Goal: Information Seeking & Learning: Learn about a topic

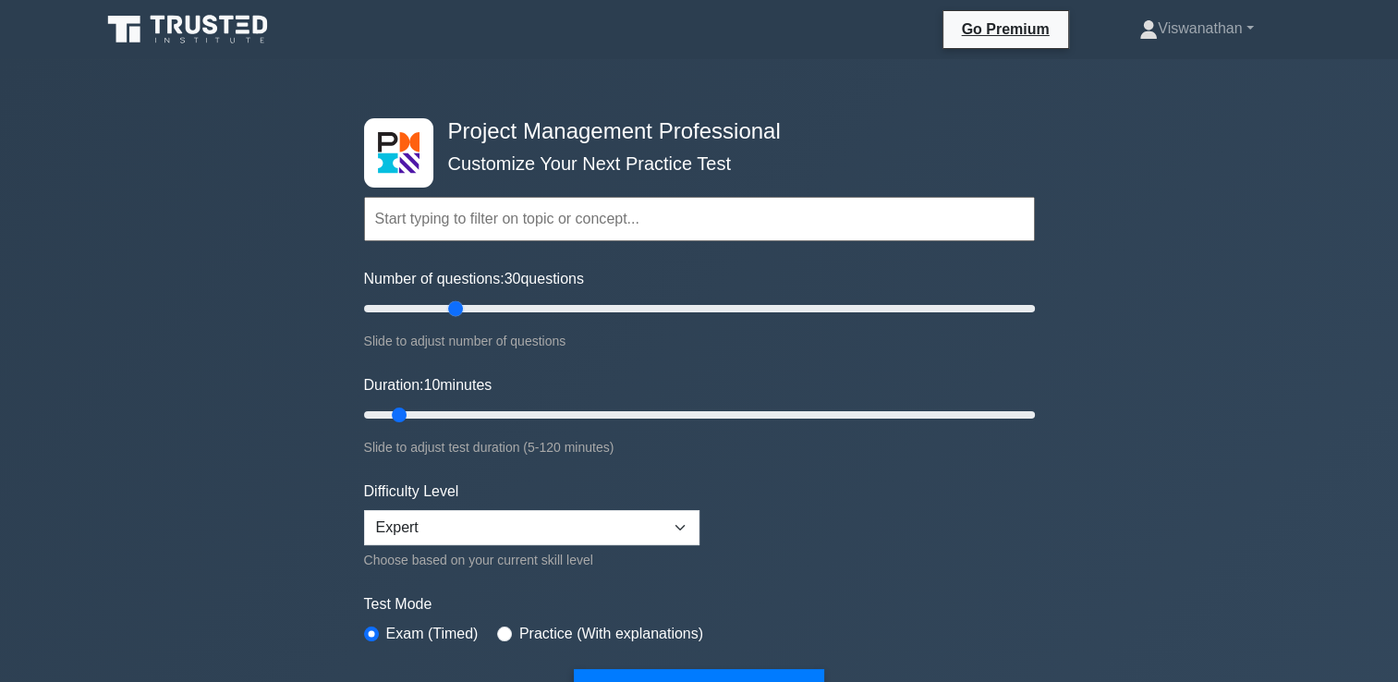
drag, startPoint x: 393, startPoint y: 305, endPoint x: 447, endPoint y: 307, distance: 54.6
type input "30"
click at [447, 307] on input "Number of questions: 30 questions" at bounding box center [699, 309] width 671 height 22
drag, startPoint x: 399, startPoint y: 409, endPoint x: 510, endPoint y: 409, distance: 110.9
type input "30"
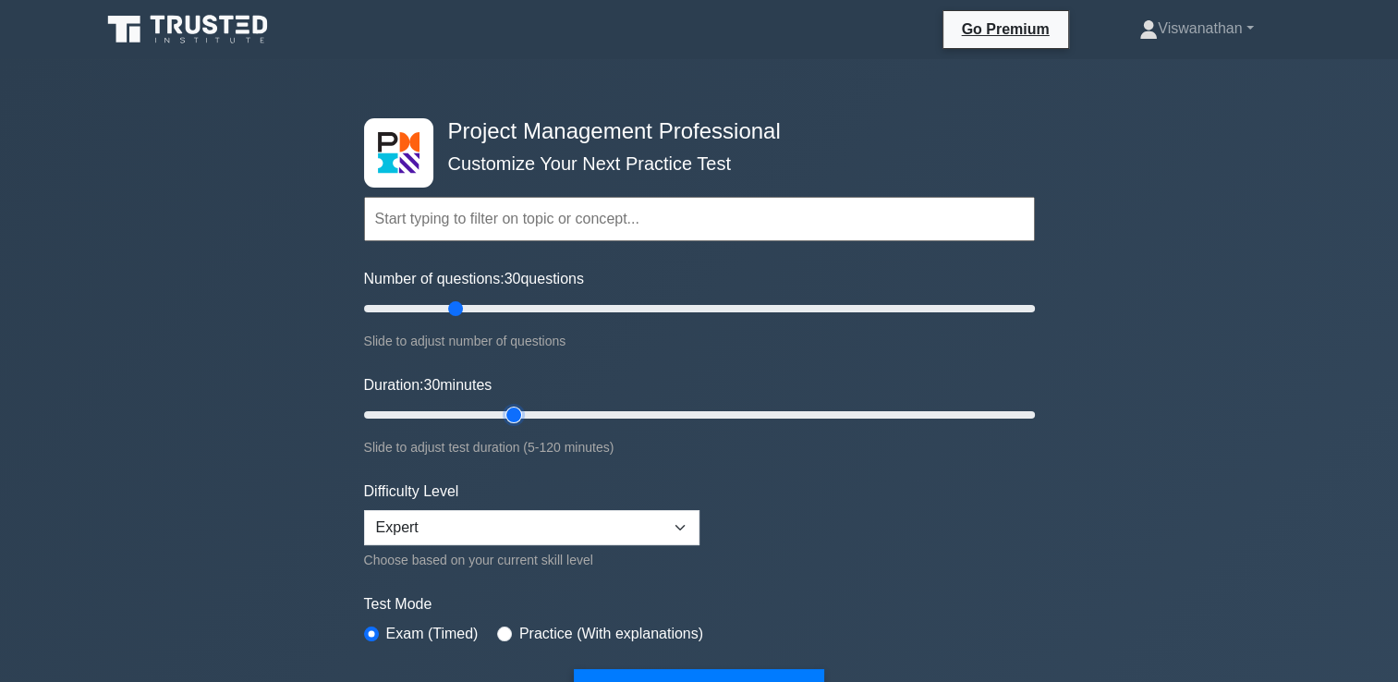
click at [510, 409] on input "Duration: 30 minutes" at bounding box center [699, 415] width 671 height 22
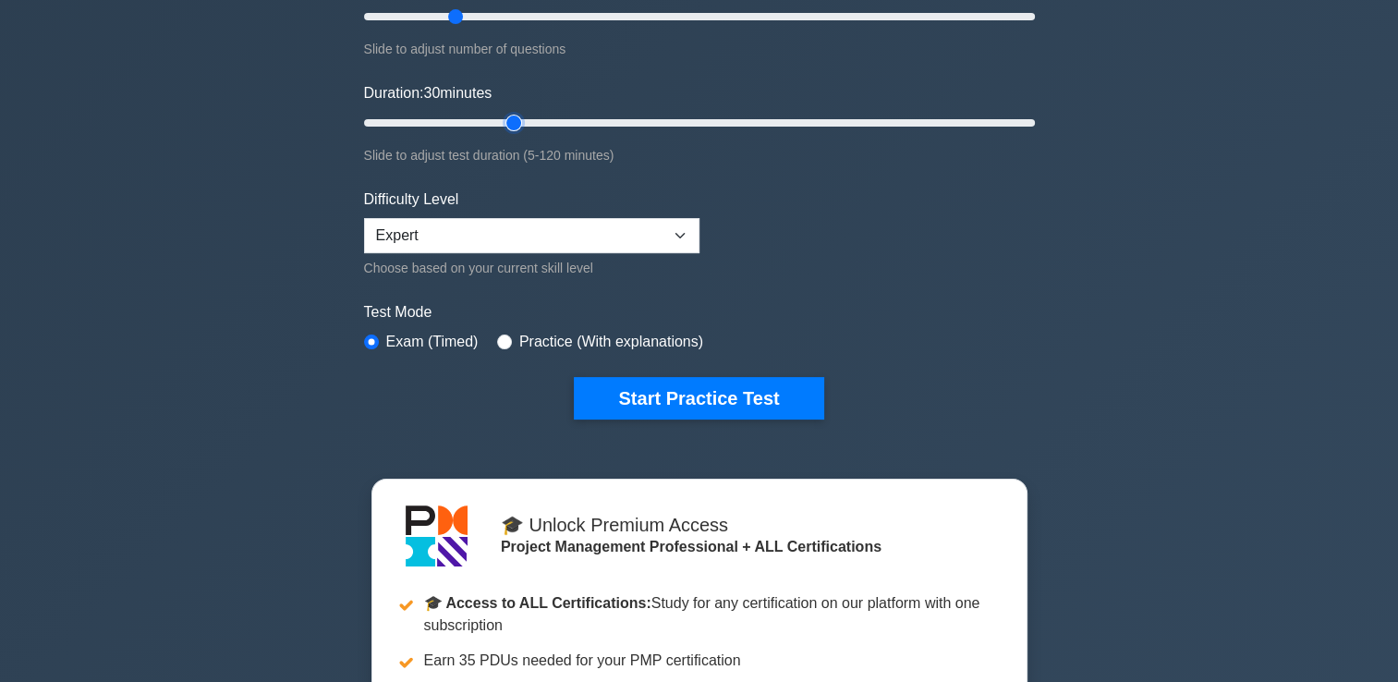
scroll to position [303, 0]
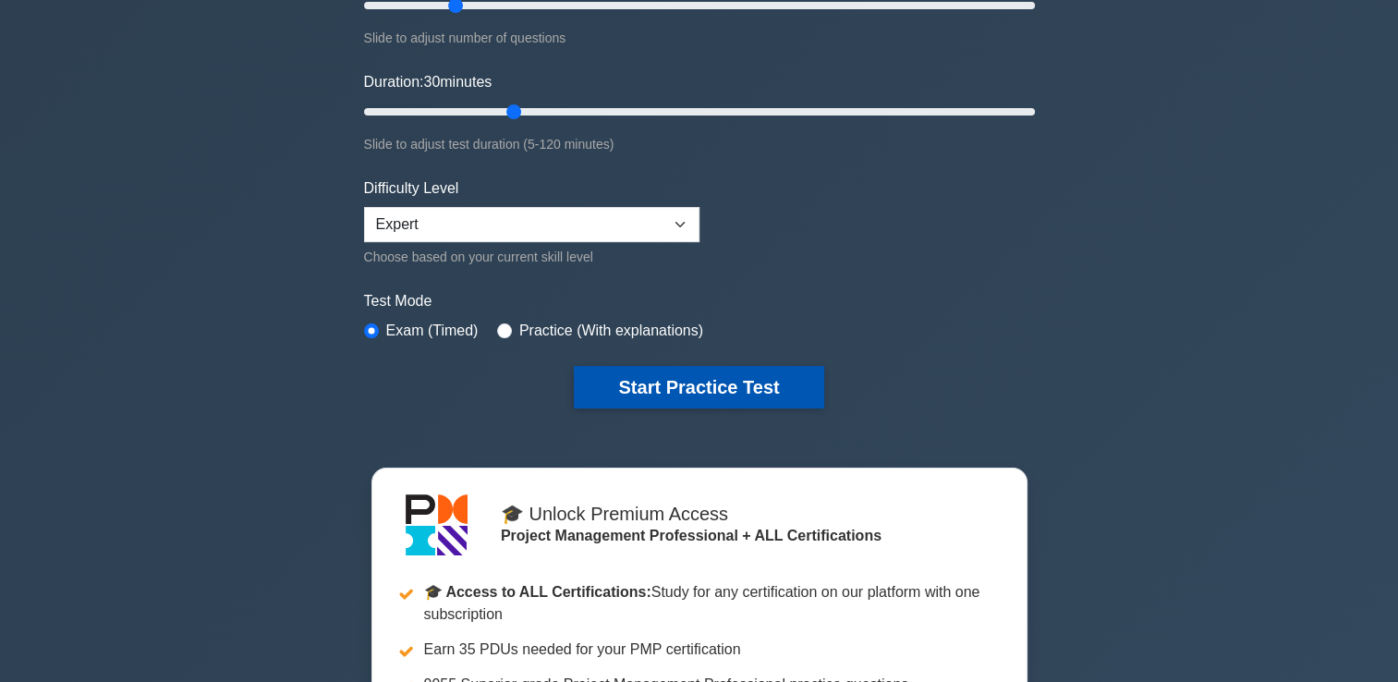
click at [715, 386] on button "Start Practice Test" at bounding box center [699, 387] width 250 height 43
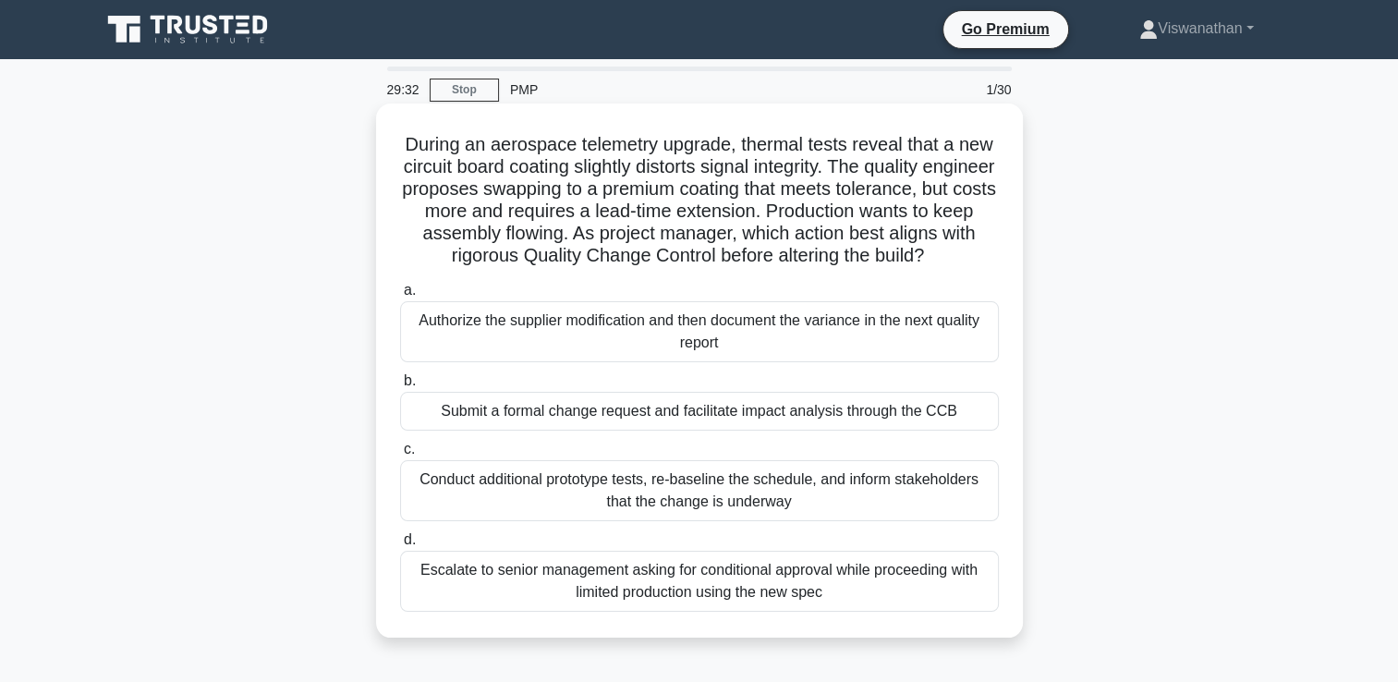
click at [752, 431] on div "Submit a formal change request and facilitate impact analysis through the CCB" at bounding box center [699, 411] width 599 height 39
click at [400, 387] on input "b. Submit a formal change request and facilitate impact analysis through the CCB" at bounding box center [400, 381] width 0 height 12
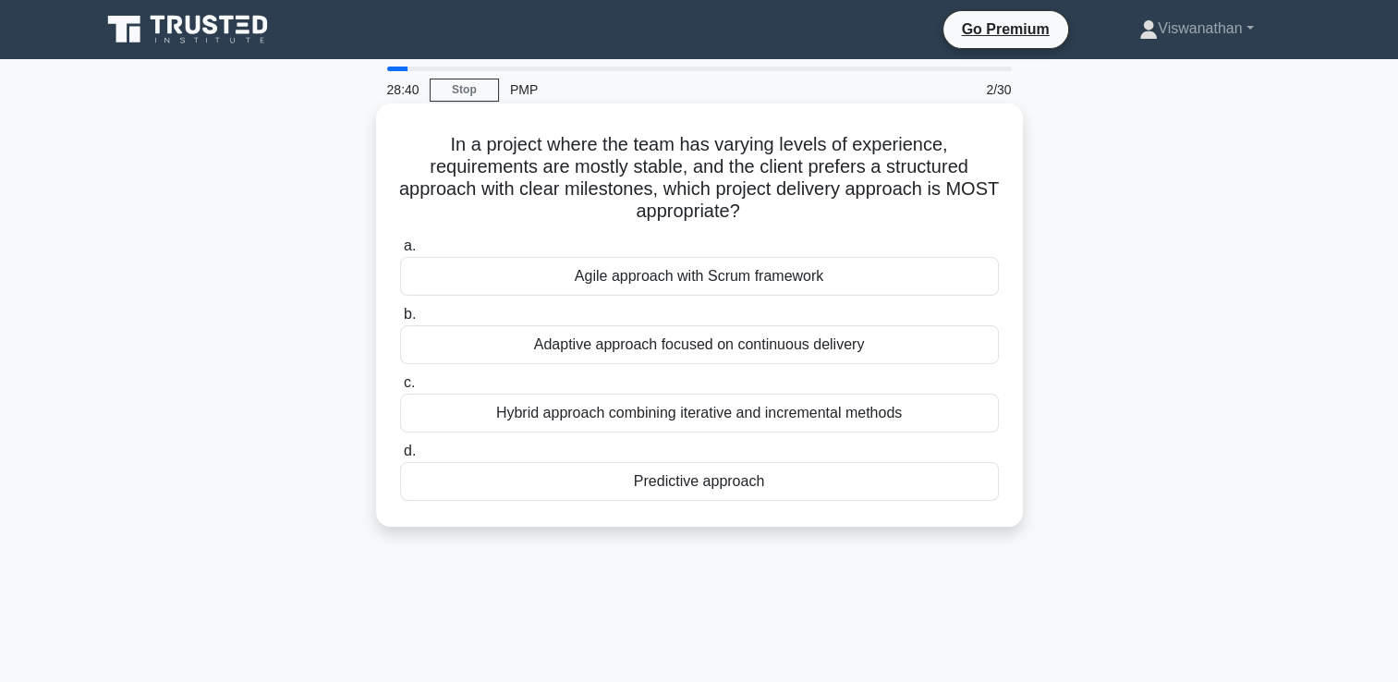
click at [733, 480] on div "Predictive approach" at bounding box center [699, 481] width 599 height 39
click at [400, 458] on input "d. Predictive approach" at bounding box center [400, 451] width 0 height 12
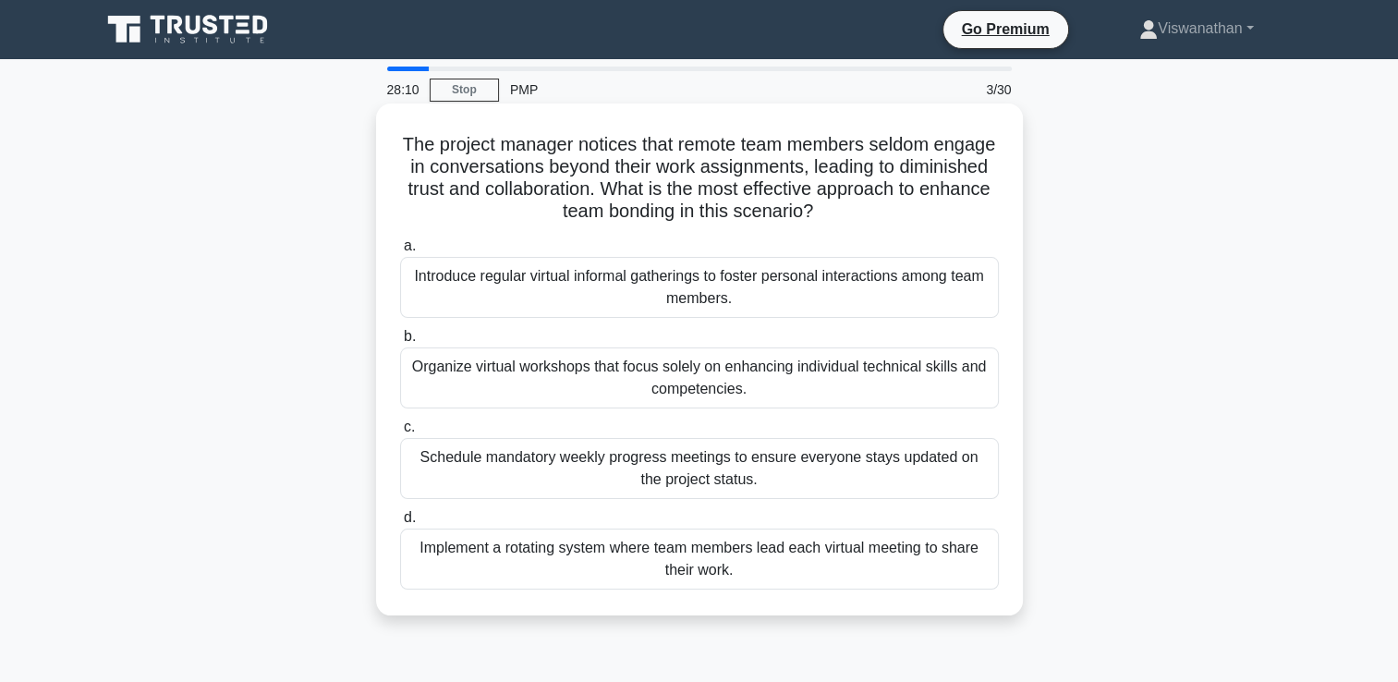
click at [734, 394] on div "Organize virtual workshops that focus solely on enhancing individual technical …" at bounding box center [699, 378] width 599 height 61
click at [400, 343] on input "b. Organize virtual workshops that focus solely on enhancing individual technic…" at bounding box center [400, 337] width 0 height 12
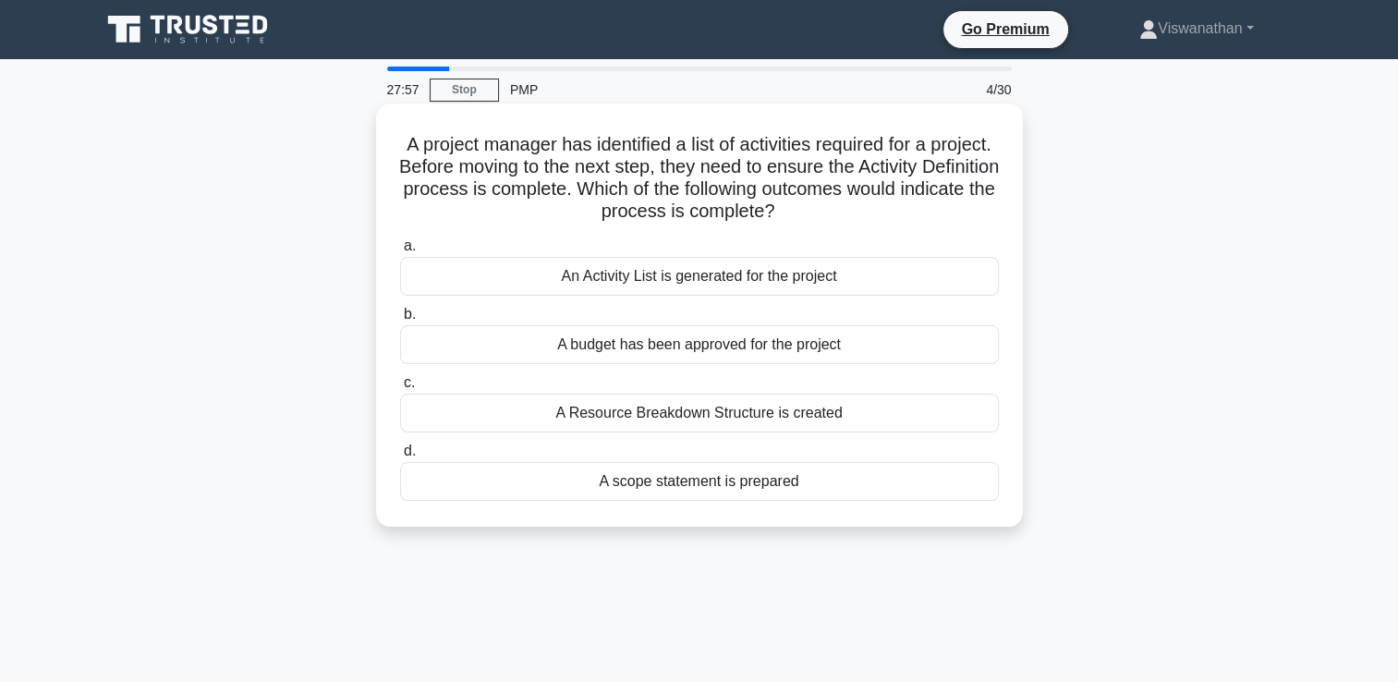
click at [716, 283] on div "An Activity List is generated for the project" at bounding box center [699, 276] width 599 height 39
click at [400, 252] on input "a. An Activity List is generated for the project" at bounding box center [400, 246] width 0 height 12
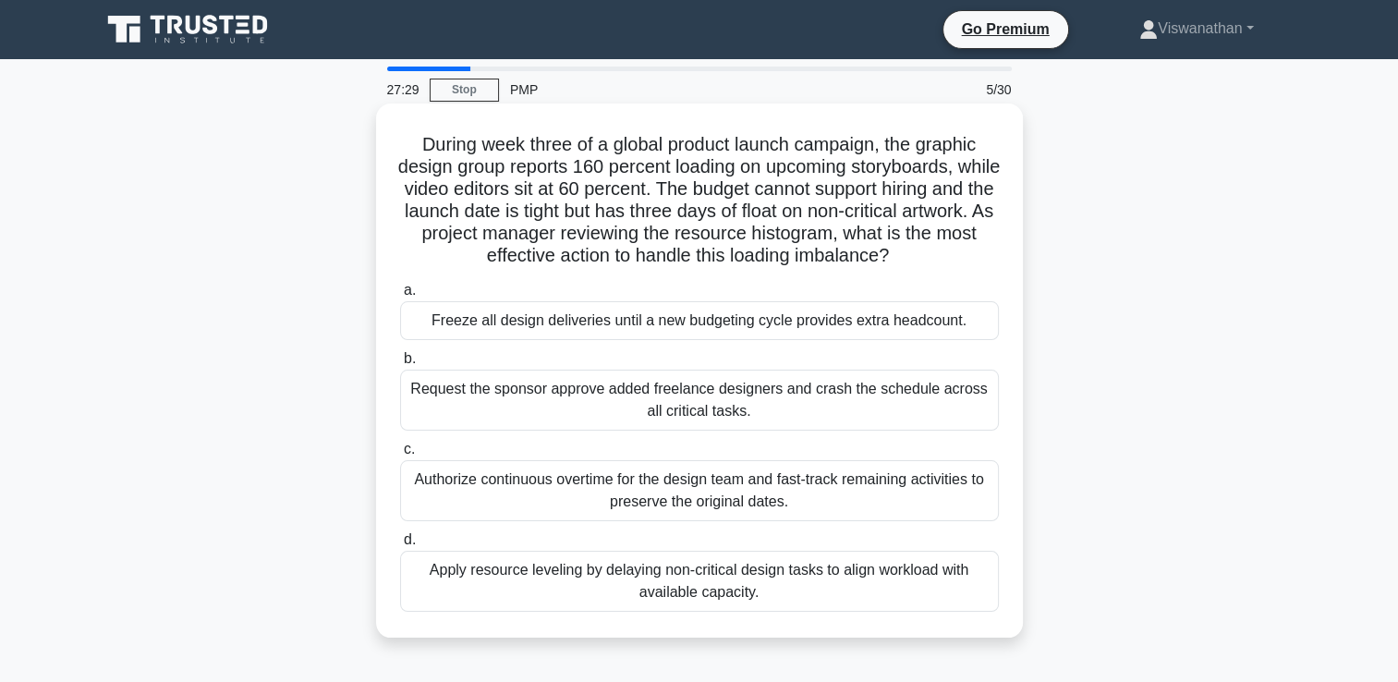
click at [721, 586] on div "Apply resource leveling by delaying non-critical design tasks to align workload…" at bounding box center [699, 581] width 599 height 61
click at [400, 546] on input "d. Apply resource leveling by delaying non-critical design tasks to align workl…" at bounding box center [400, 540] width 0 height 12
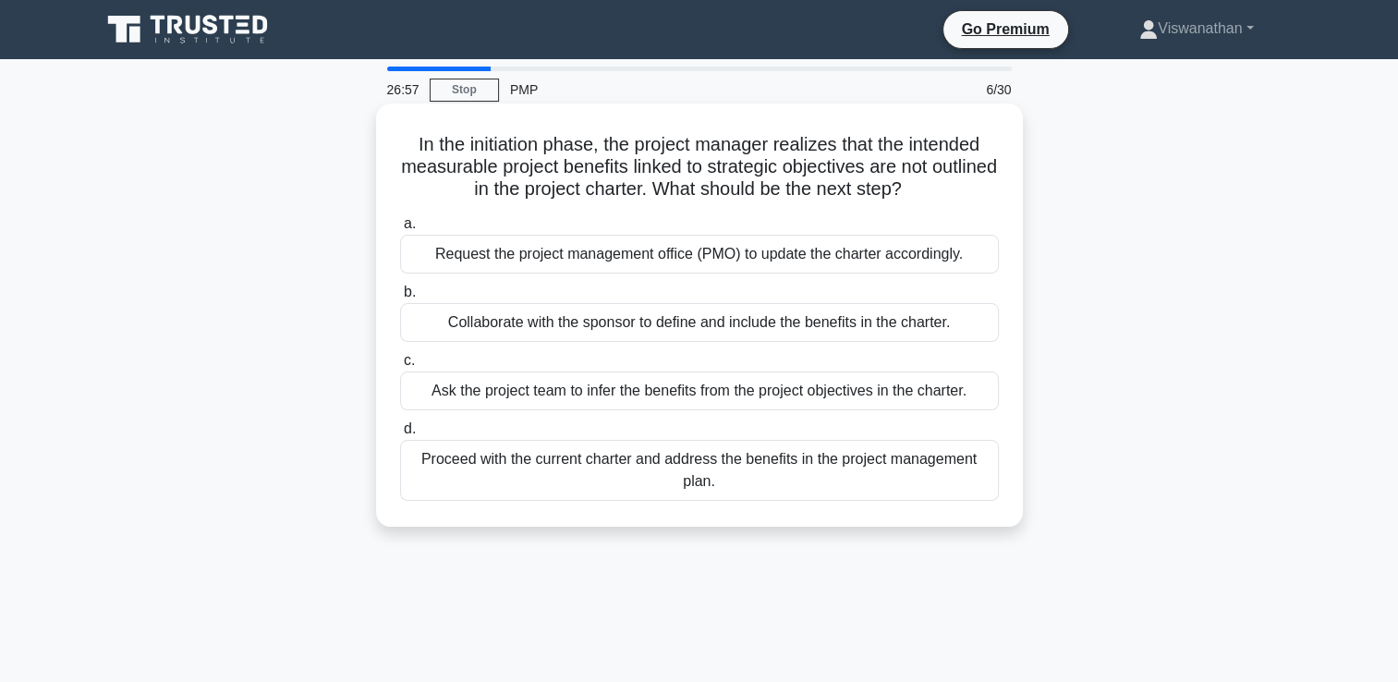
click at [775, 338] on div "Collaborate with the sponsor to define and include the benefits in the charter." at bounding box center [699, 322] width 599 height 39
click at [400, 299] on input "b. Collaborate with the sponsor to define and include the benefits in the chart…" at bounding box center [400, 293] width 0 height 12
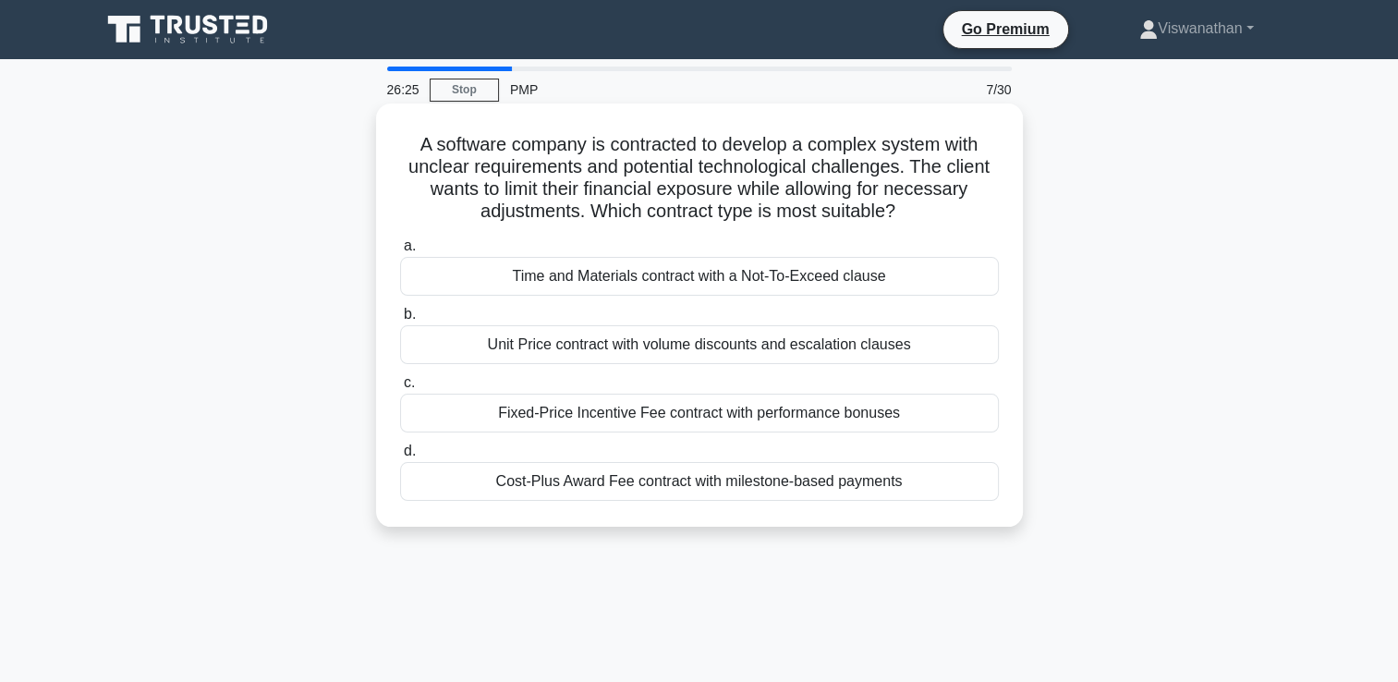
click at [766, 279] on div "Time and Materials contract with a Not-To-Exceed clause" at bounding box center [699, 276] width 599 height 39
click at [400, 252] on input "a. Time and Materials contract with a Not-To-Exceed clause" at bounding box center [400, 246] width 0 height 12
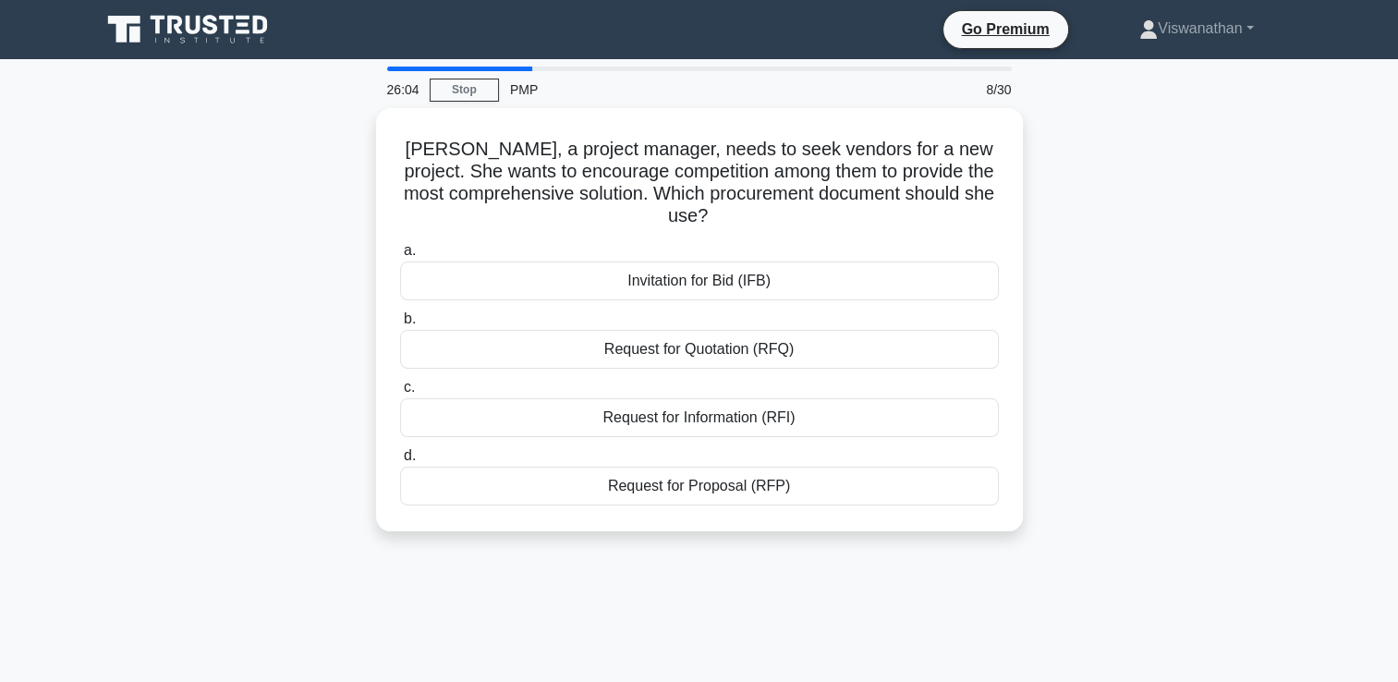
click at [766, 279] on div "Invitation for Bid (IFB)" at bounding box center [699, 281] width 599 height 39
click at [400, 257] on input "a. Invitation for Bid (IFB)" at bounding box center [400, 251] width 0 height 12
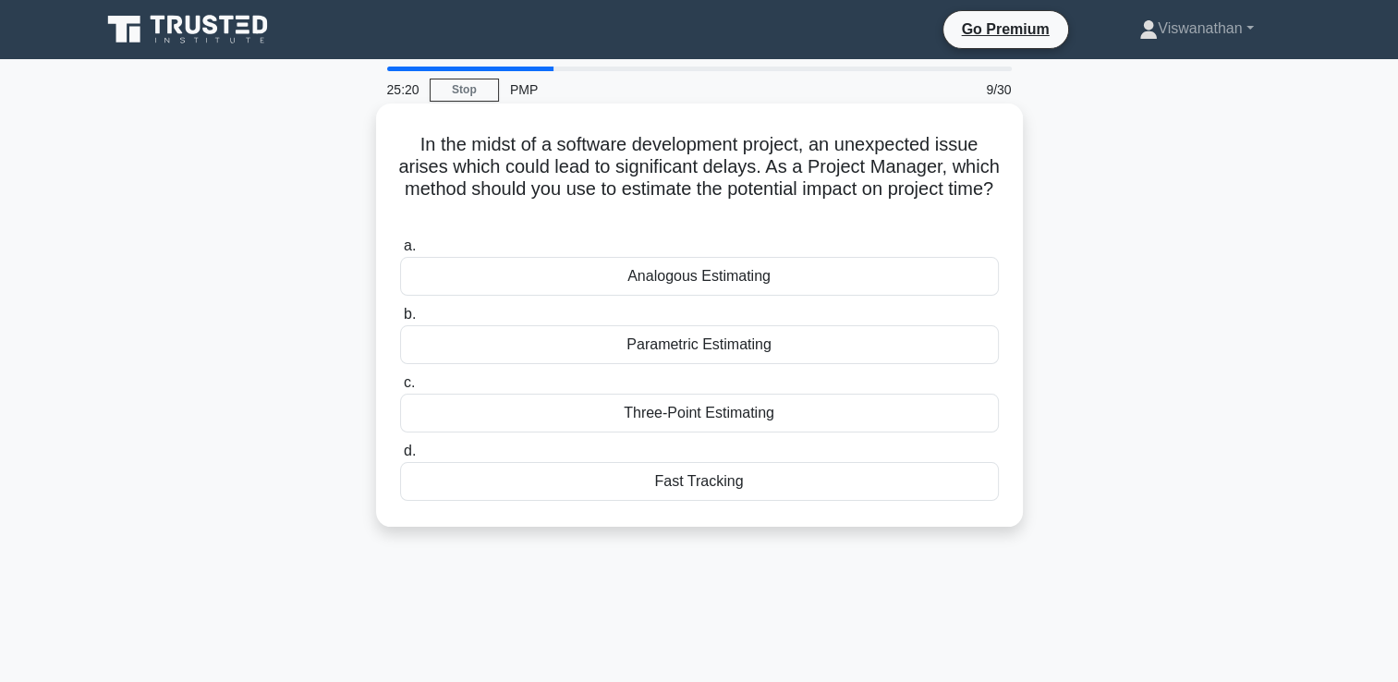
click at [741, 415] on div "Three-Point Estimating" at bounding box center [699, 413] width 599 height 39
click at [400, 389] on input "c. Three-Point Estimating" at bounding box center [400, 383] width 0 height 12
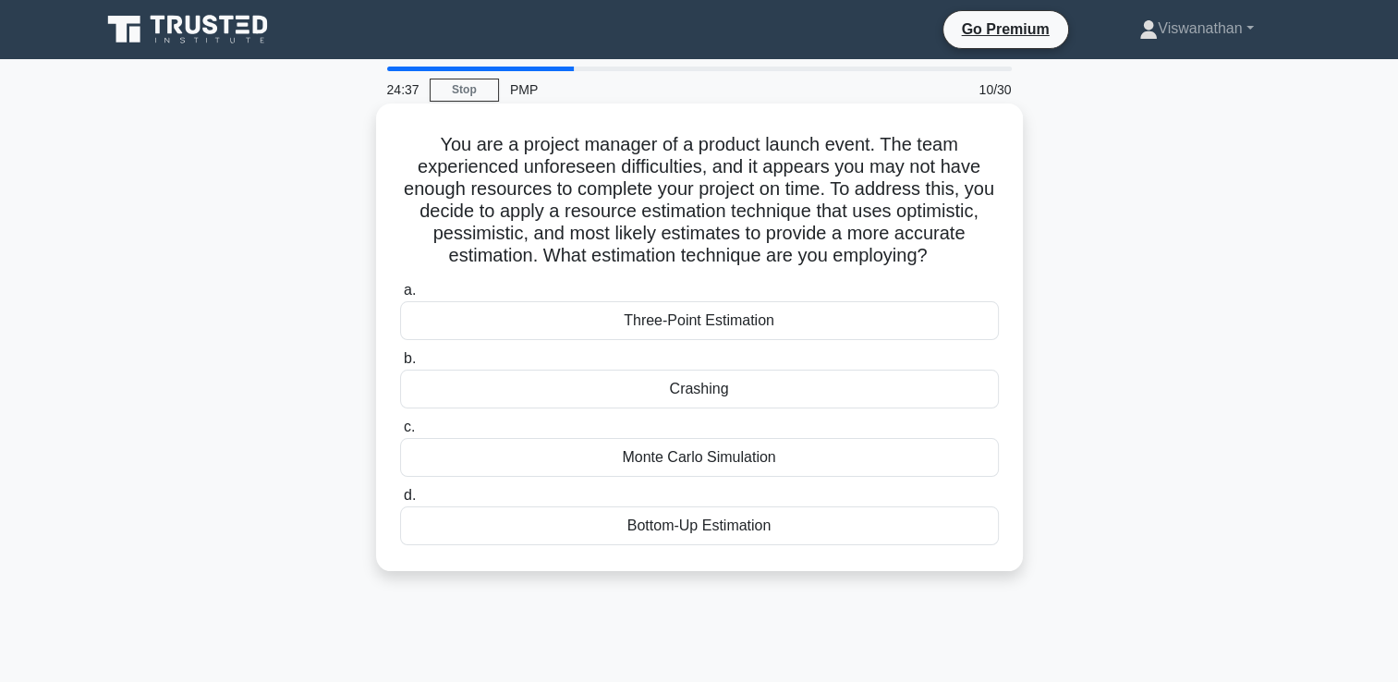
click at [764, 528] on div "Bottom-Up Estimation" at bounding box center [699, 525] width 599 height 39
click at [400, 502] on input "d. Bottom-Up Estimation" at bounding box center [400, 496] width 0 height 12
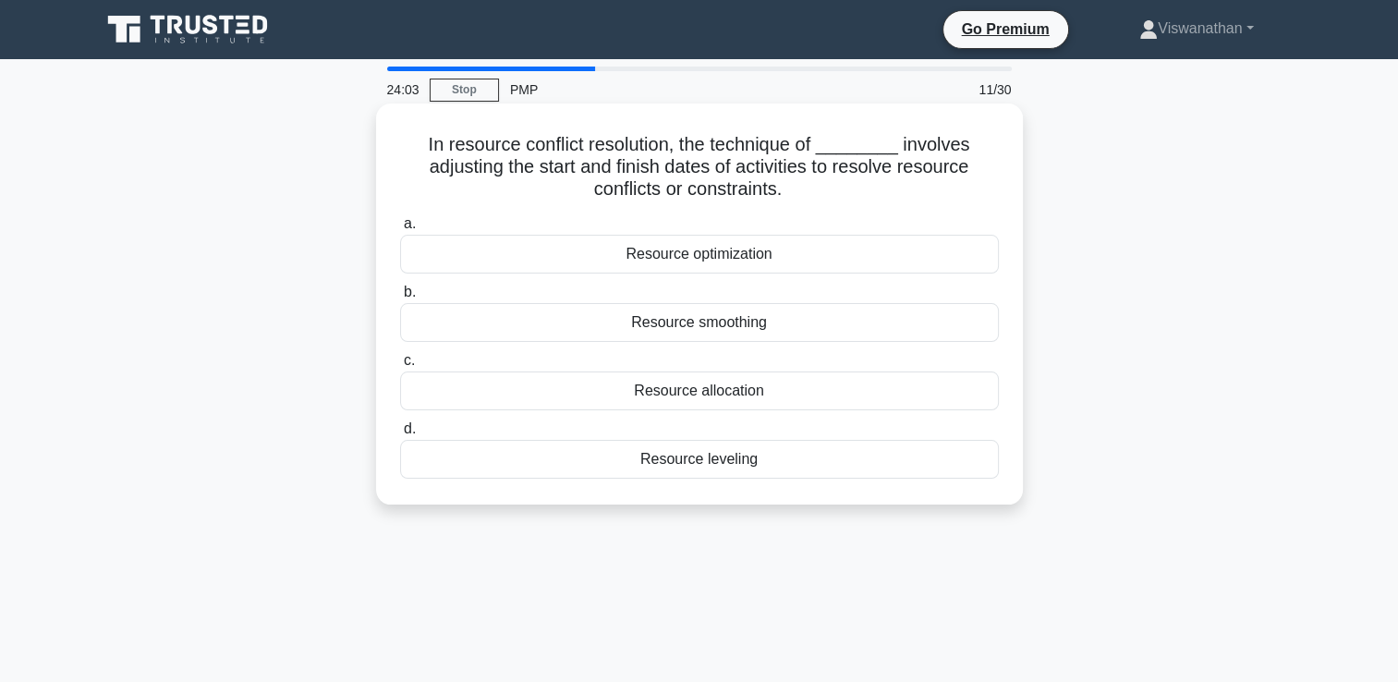
click at [787, 465] on div "Resource leveling" at bounding box center [699, 459] width 599 height 39
click at [400, 435] on input "d. Resource leveling" at bounding box center [400, 429] width 0 height 12
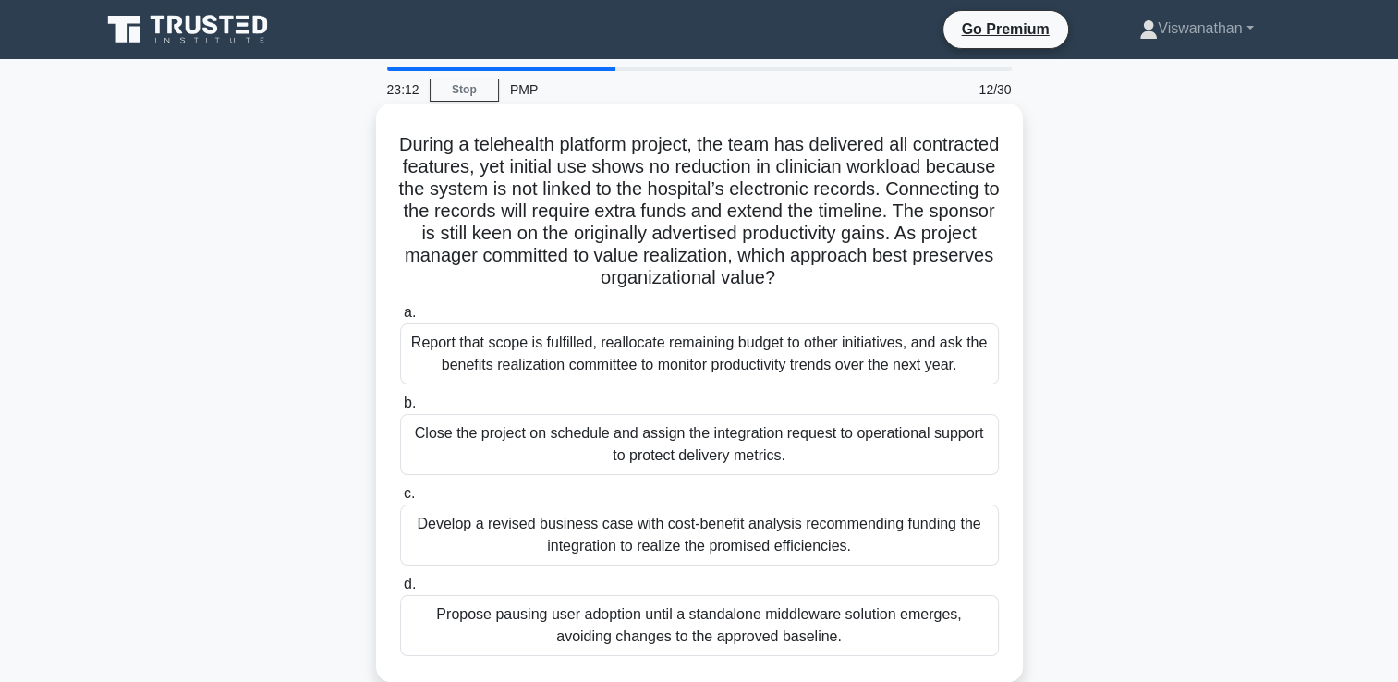
click at [821, 531] on div "Develop a revised business case with cost-benefit analysis recommending funding…" at bounding box center [699, 535] width 599 height 61
click at [400, 500] on input "c. Develop a revised business case with cost-benefit analysis recommending fund…" at bounding box center [400, 494] width 0 height 12
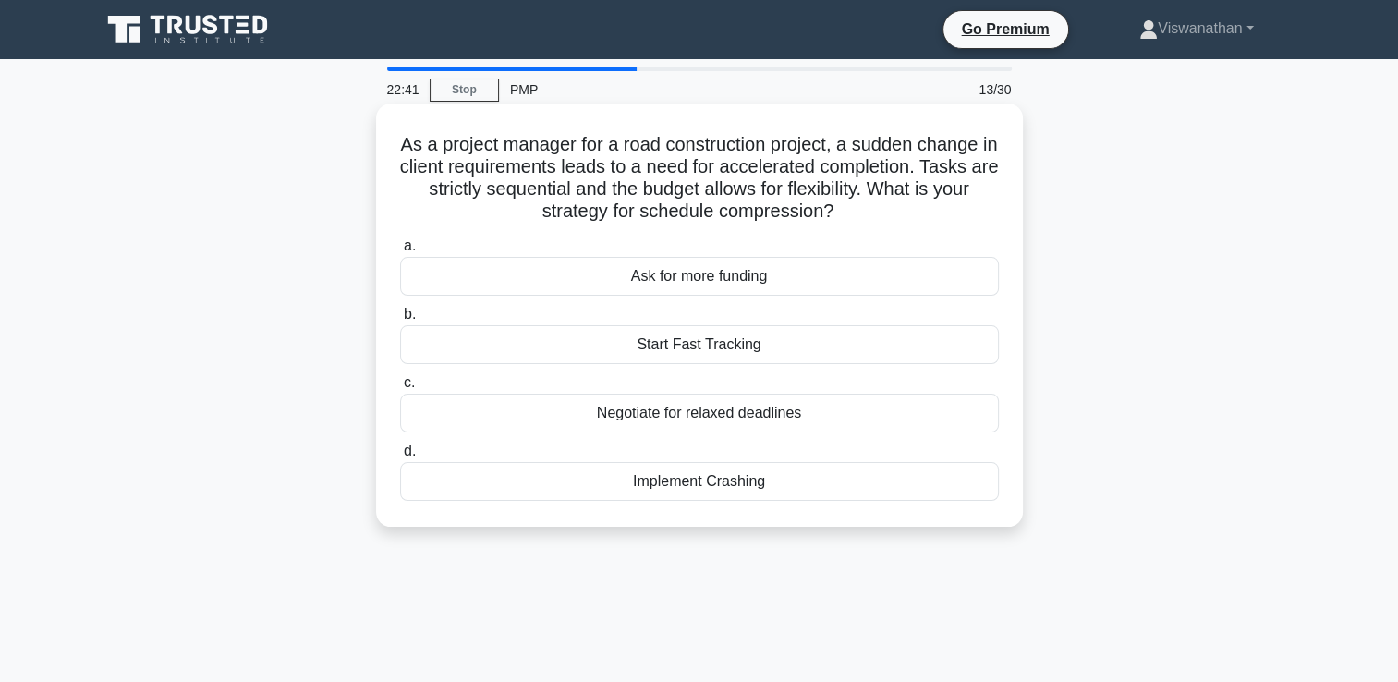
click at [888, 482] on div "Implement Crashing" at bounding box center [699, 481] width 599 height 39
click at [400, 458] on input "d. Implement Crashing" at bounding box center [400, 451] width 0 height 12
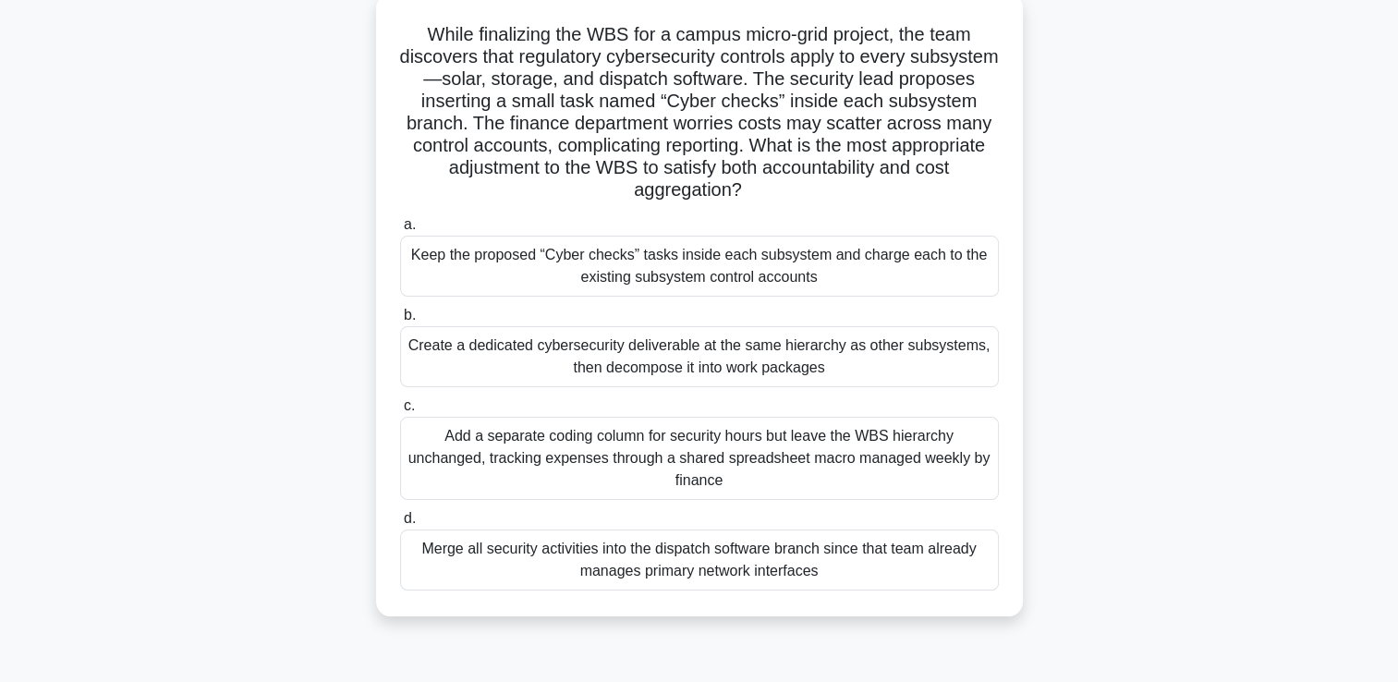
scroll to position [109, 0]
click at [884, 352] on div "Create a dedicated cybersecurity deliverable at the same hierarchy as other sub…" at bounding box center [699, 357] width 599 height 61
click at [400, 323] on input "b. Create a dedicated cybersecurity deliverable at the same hierarchy as other …" at bounding box center [400, 317] width 0 height 12
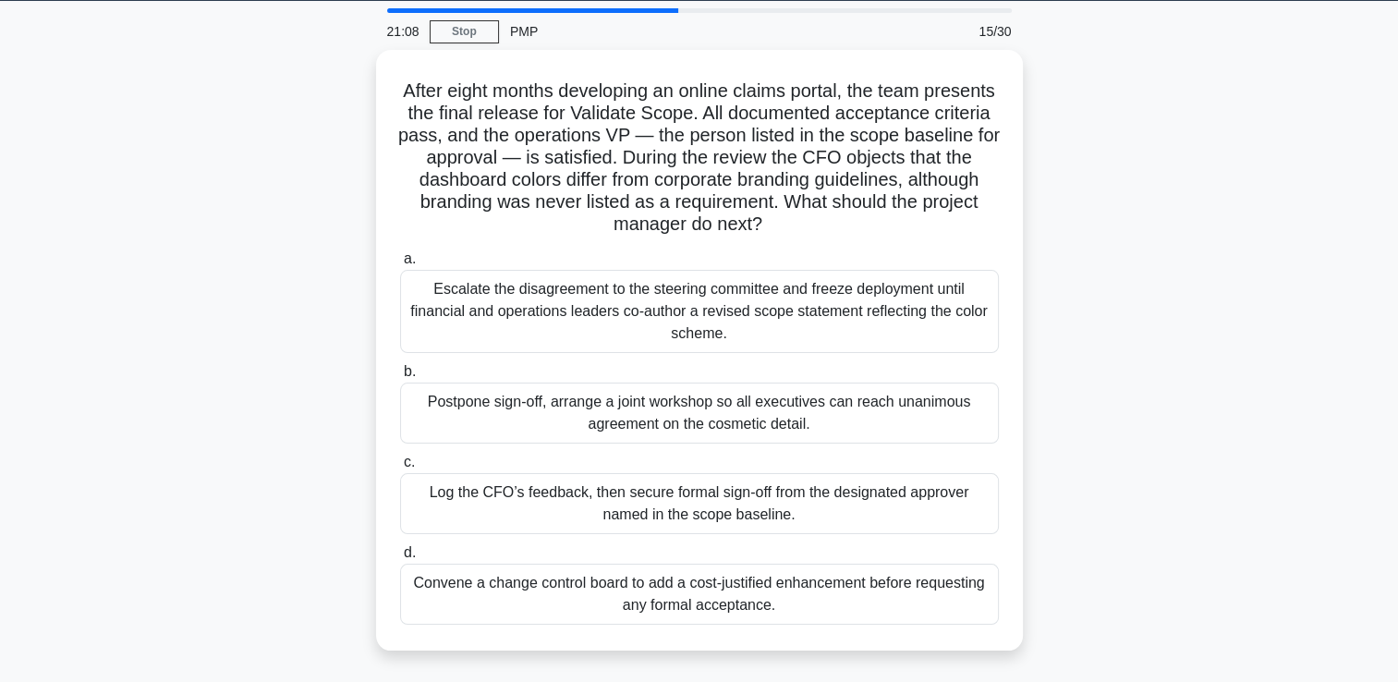
scroll to position [68, 0]
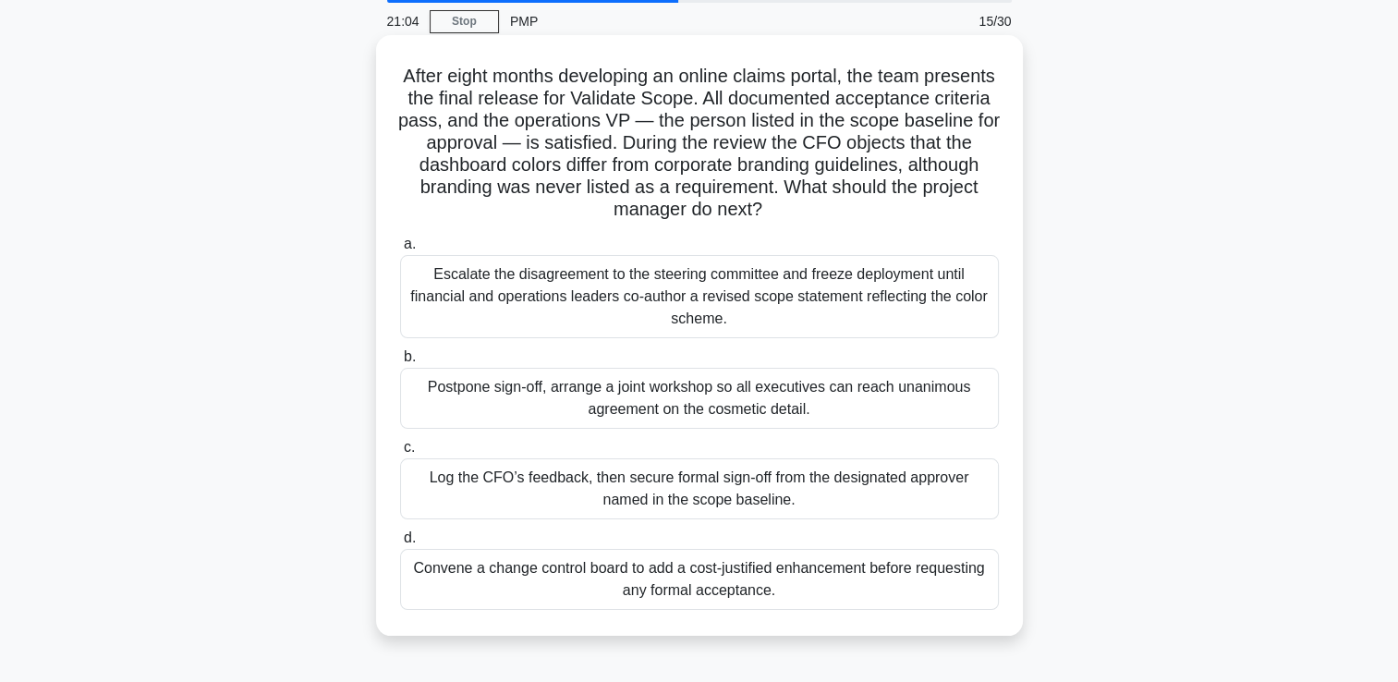
click at [895, 486] on div "Log the CFO’s feedback, then secure formal sign-off from the designated approve…" at bounding box center [699, 488] width 599 height 61
click at [400, 454] on input "c. Log the CFO’s feedback, then secure formal sign-off from the designated appr…" at bounding box center [400, 448] width 0 height 12
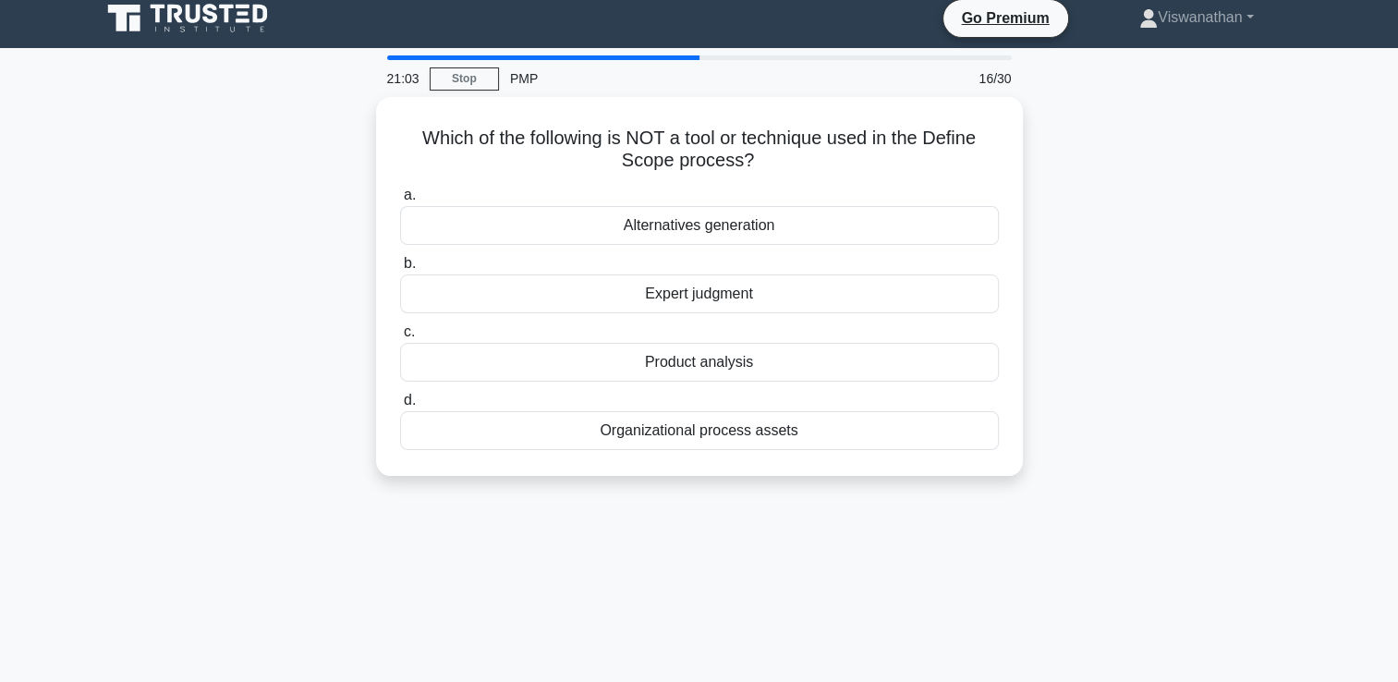
scroll to position [0, 0]
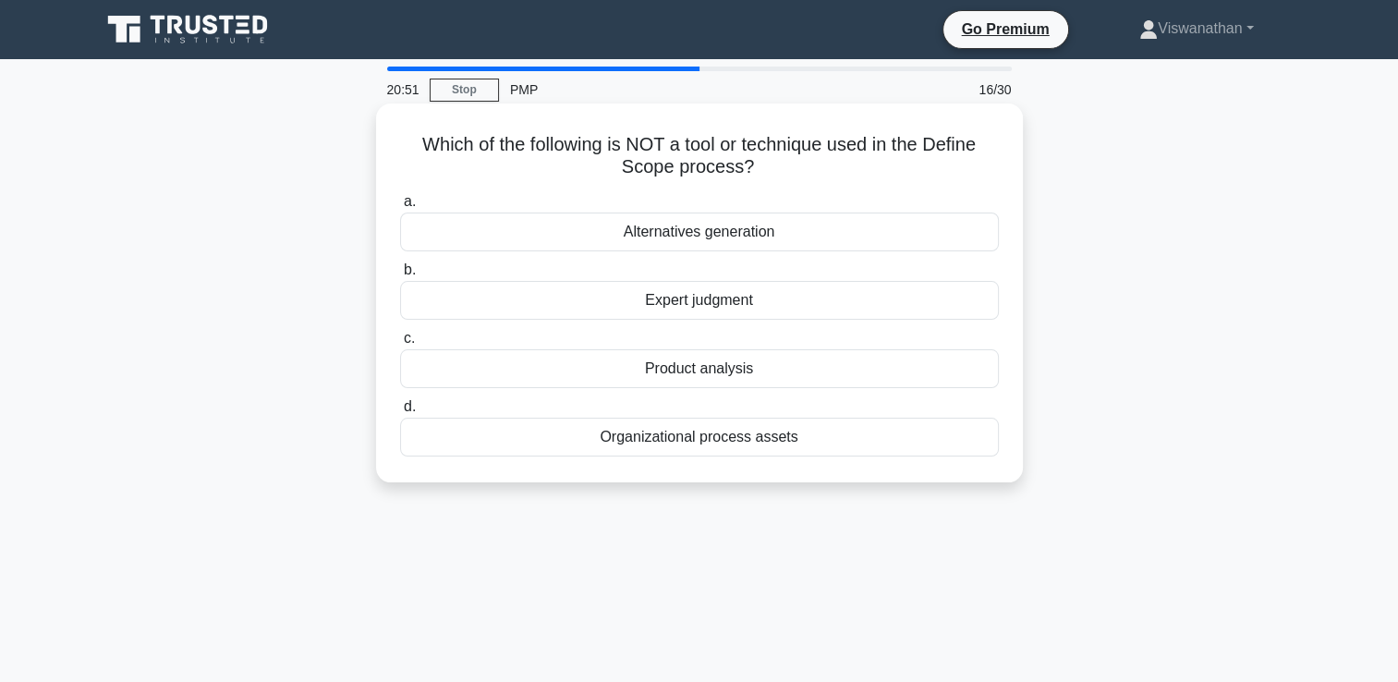
click at [812, 229] on div "Alternatives generation" at bounding box center [699, 232] width 599 height 39
click at [400, 208] on input "a. Alternatives generation" at bounding box center [400, 202] width 0 height 12
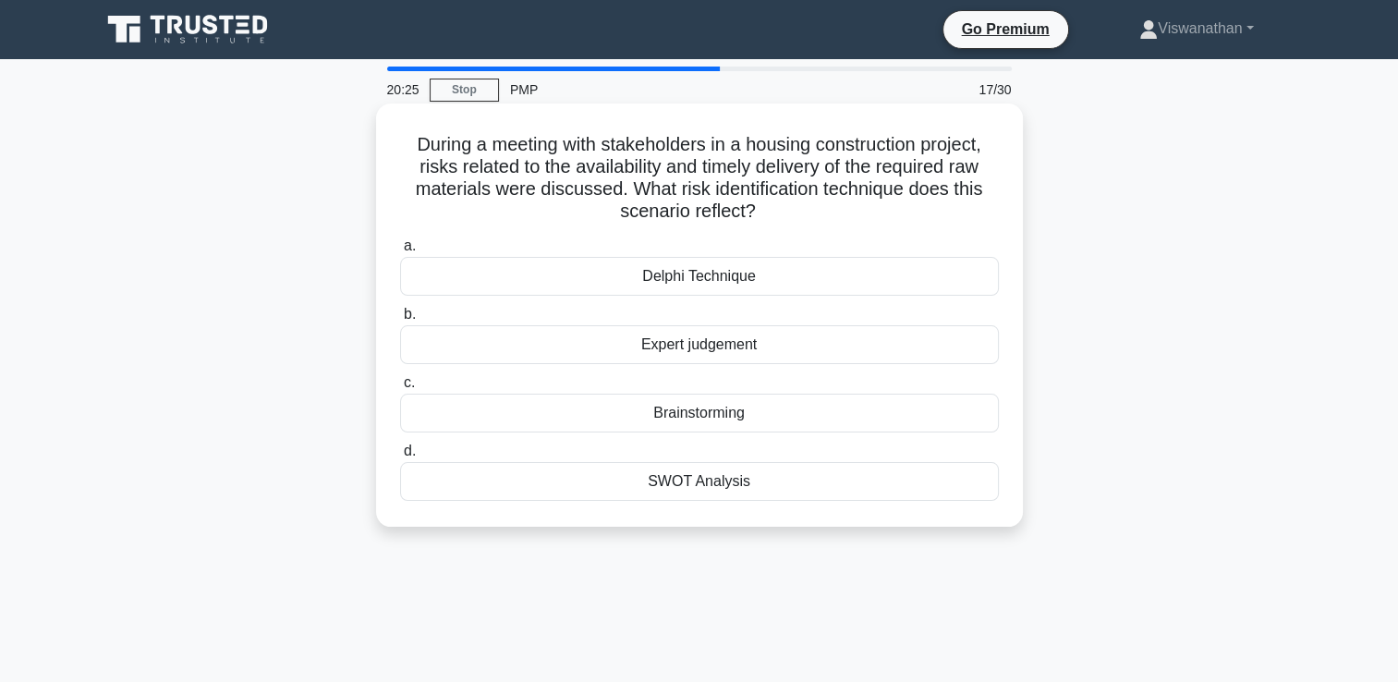
click at [732, 346] on div "Expert judgement" at bounding box center [699, 344] width 599 height 39
click at [400, 321] on input "b. Expert judgement" at bounding box center [400, 315] width 0 height 12
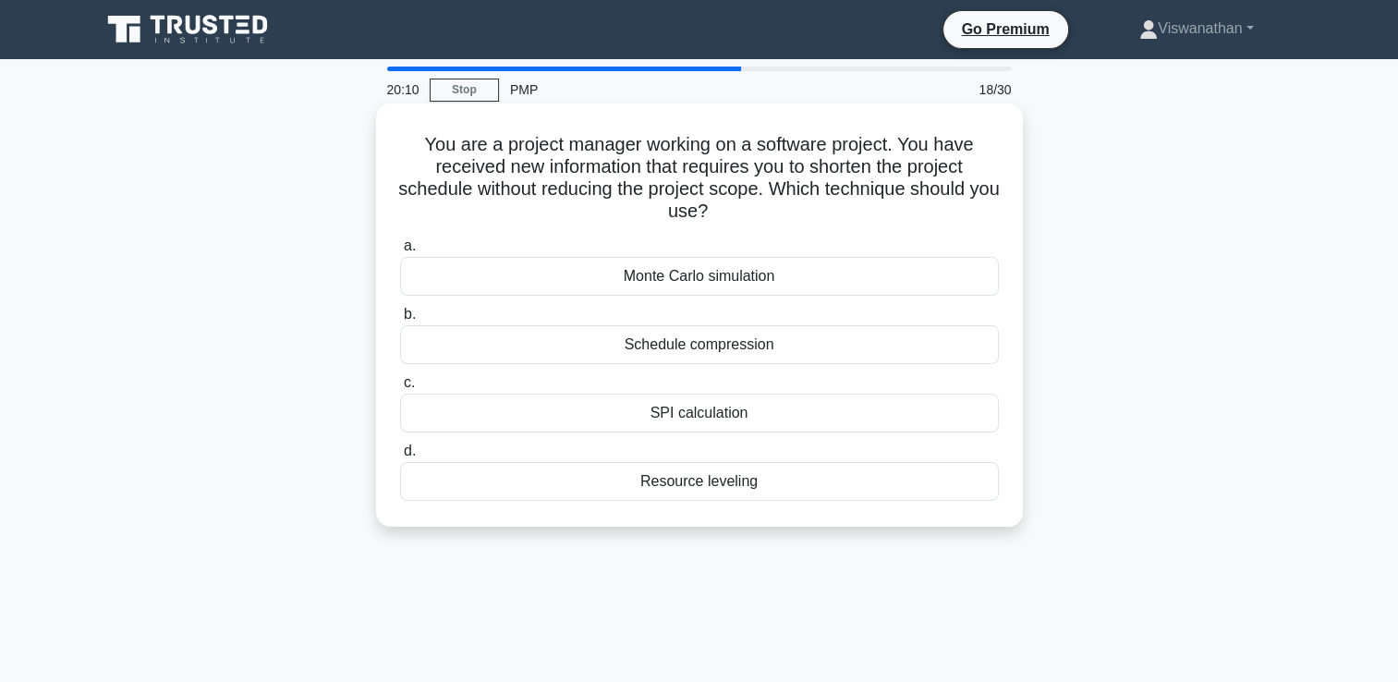
click at [779, 275] on div "Monte Carlo simulation" at bounding box center [699, 276] width 599 height 39
click at [400, 252] on input "a. Monte Carlo simulation" at bounding box center [400, 246] width 0 height 12
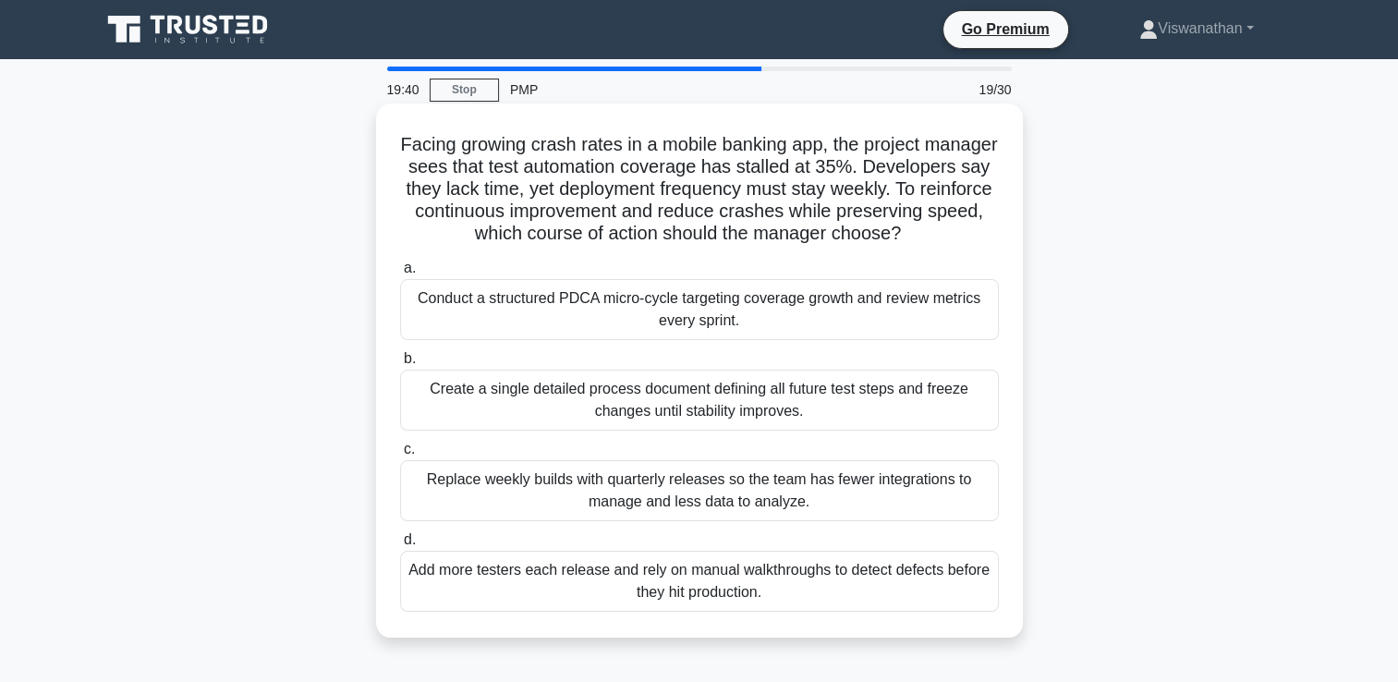
click at [783, 323] on div "Conduct a structured PDCA micro-cycle targeting coverage growth and review metr…" at bounding box center [699, 309] width 599 height 61
click at [400, 275] on input "a. Conduct a structured PDCA micro-cycle targeting coverage growth and review m…" at bounding box center [400, 268] width 0 height 12
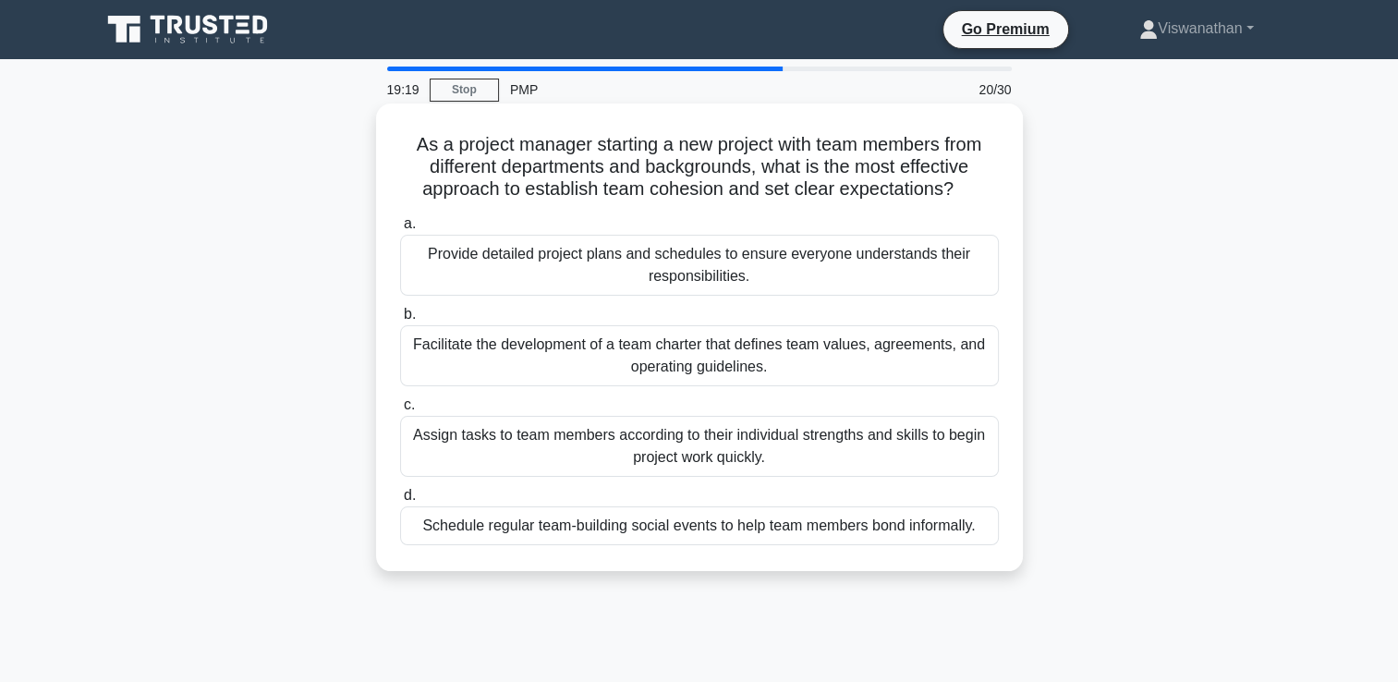
click at [772, 360] on div "Facilitate the development of a team charter that defines team values, agreemen…" at bounding box center [699, 355] width 599 height 61
click at [400, 321] on input "b. Facilitate the development of a team charter that defines team values, agree…" at bounding box center [400, 315] width 0 height 12
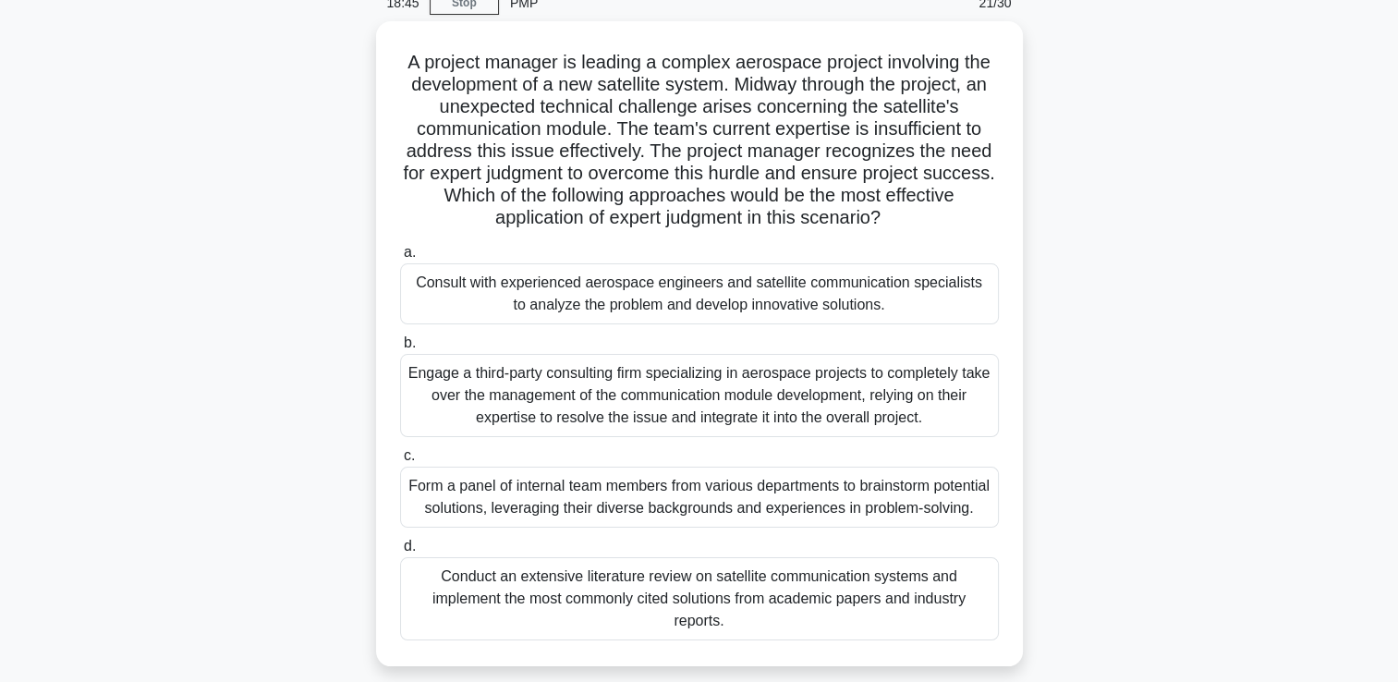
scroll to position [92, 0]
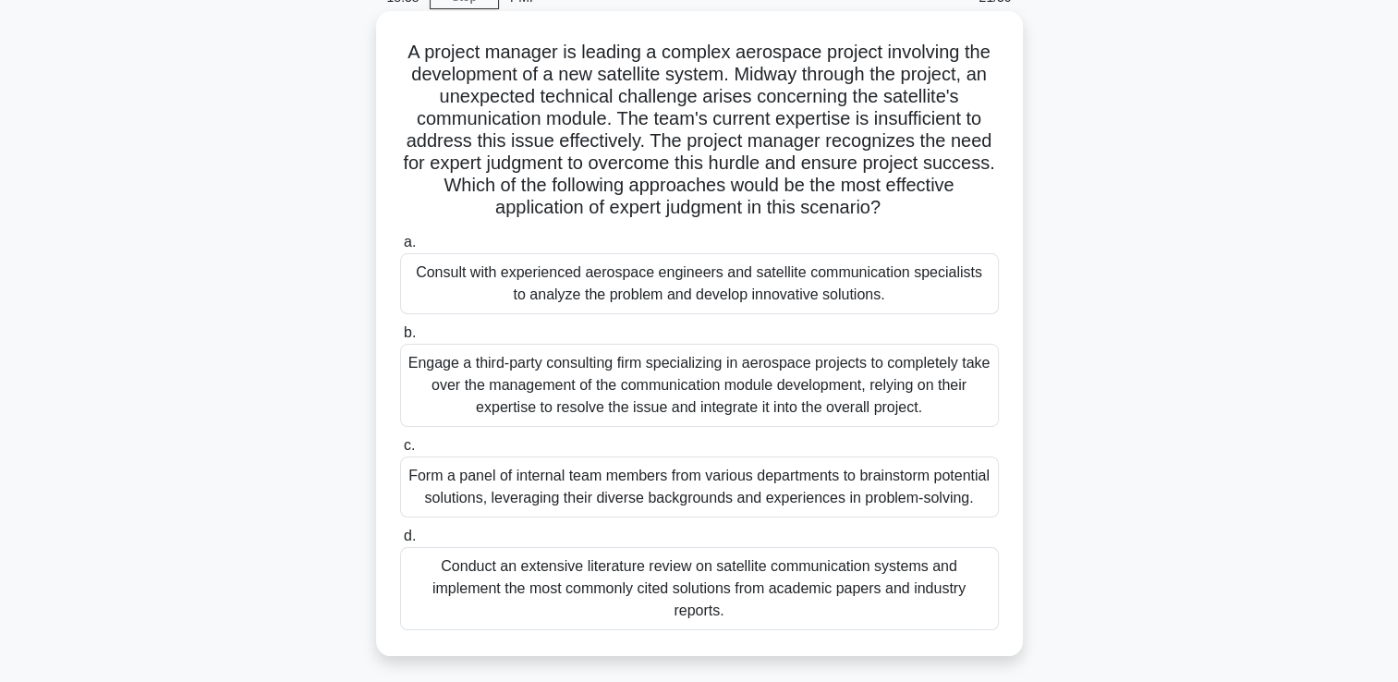
click at [903, 384] on div "Engage a third-party consulting firm specializing in aerospace projects to comp…" at bounding box center [699, 385] width 599 height 83
click at [400, 339] on input "b. Engage a third-party consulting firm specializing in aerospace projects to c…" at bounding box center [400, 333] width 0 height 12
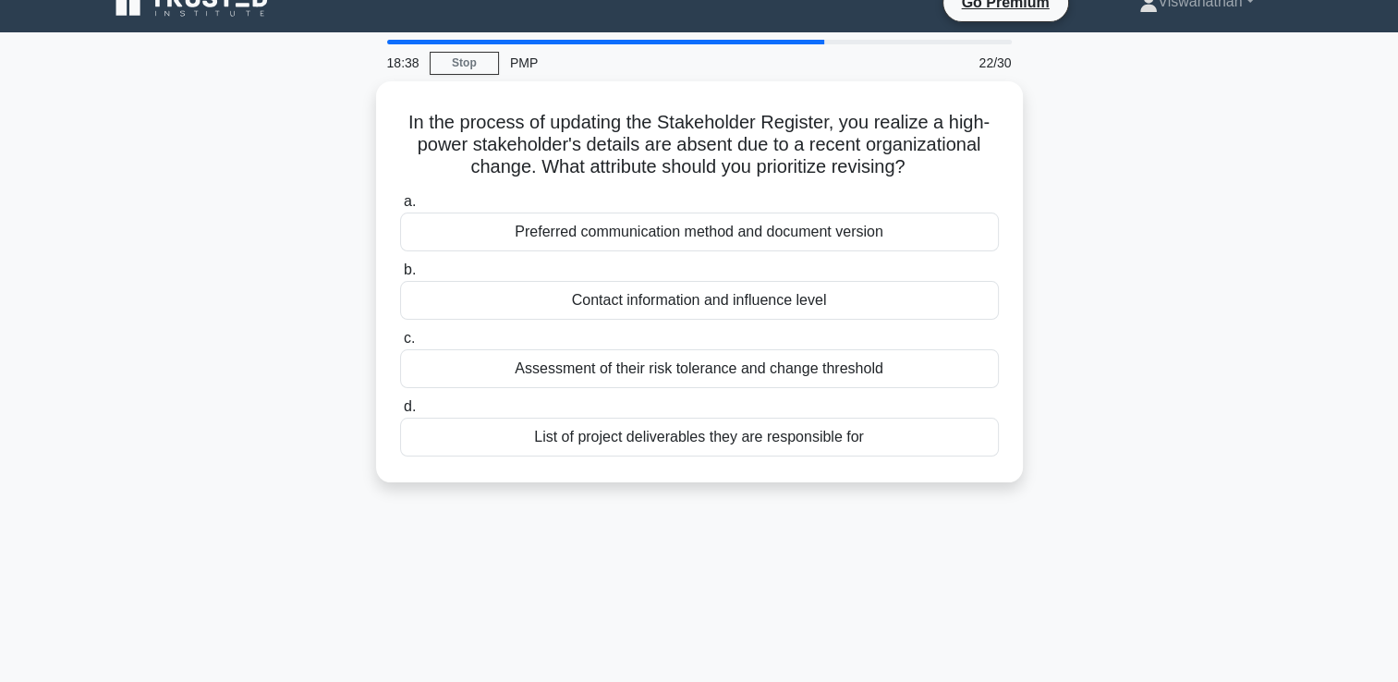
scroll to position [0, 0]
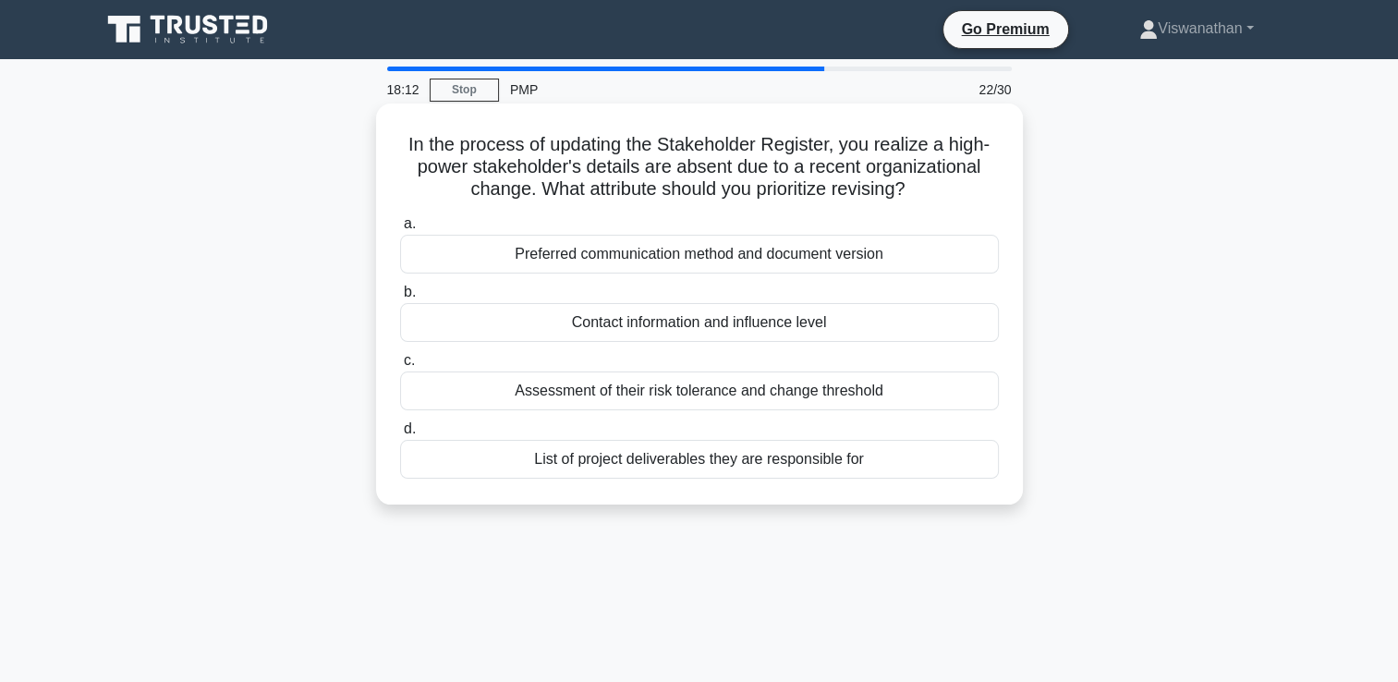
click at [870, 327] on div "Contact information and influence level" at bounding box center [699, 322] width 599 height 39
click at [400, 299] on input "b. Contact information and influence level" at bounding box center [400, 293] width 0 height 12
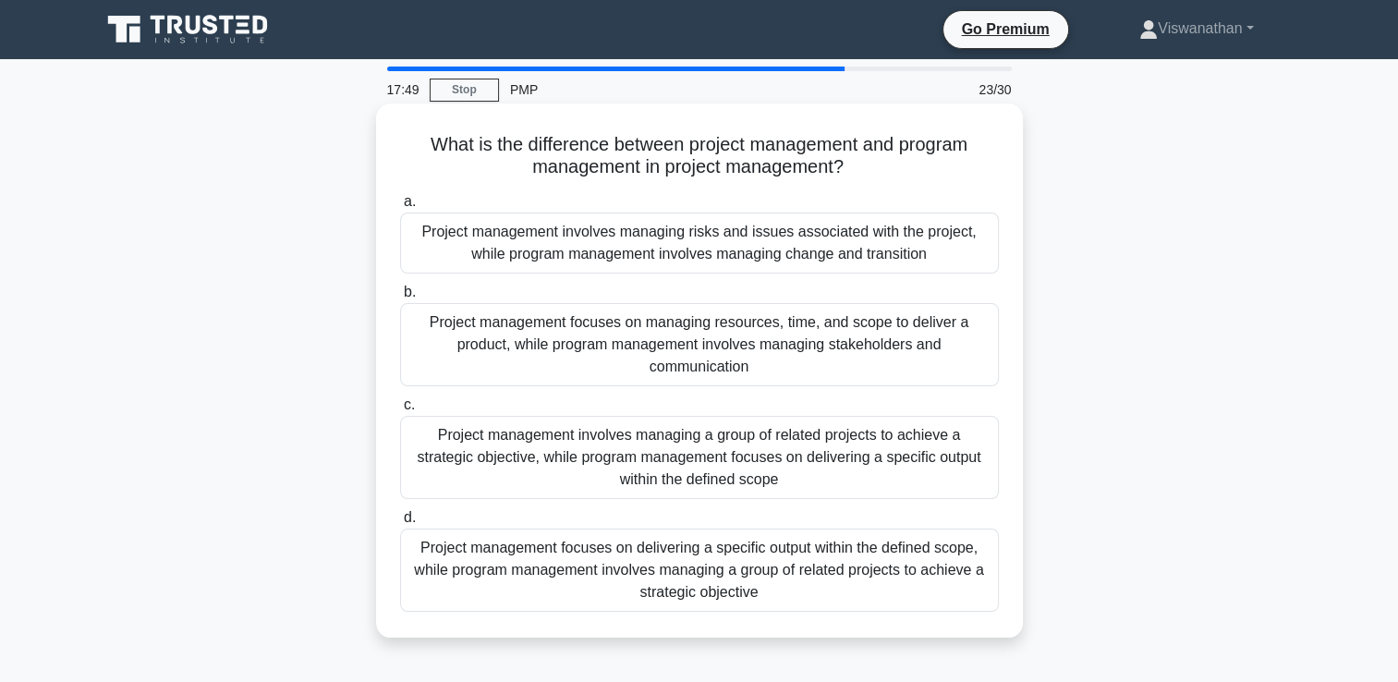
click at [755, 567] on div "Project management focuses on delivering a specific output within the defined s…" at bounding box center [699, 570] width 599 height 83
click at [400, 524] on input "d. Project management focuses on delivering a specific output within the define…" at bounding box center [400, 518] width 0 height 12
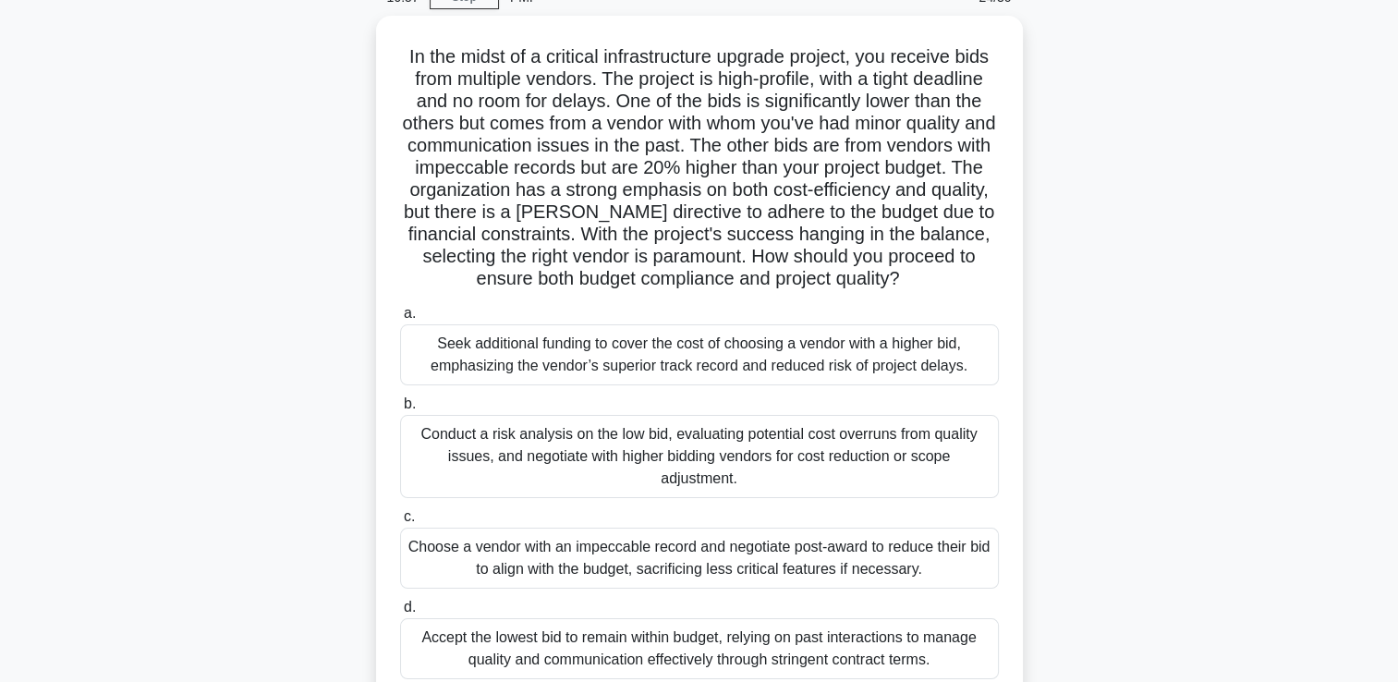
scroll to position [97, 0]
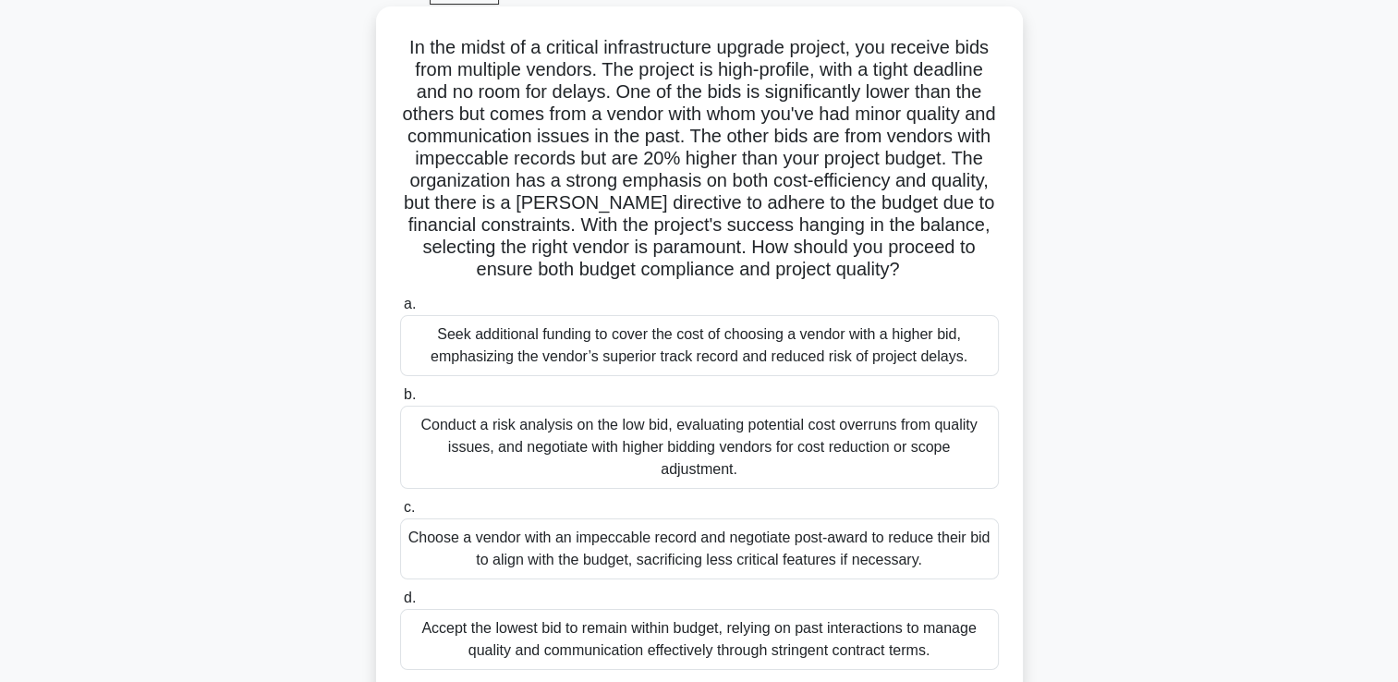
click at [799, 438] on div "Conduct a risk analysis on the low bid, evaluating potential cost overruns from…" at bounding box center [699, 447] width 599 height 83
click at [400, 401] on input "b. Conduct a risk analysis on the low bid, evaluating potential cost overruns f…" at bounding box center [400, 395] width 0 height 12
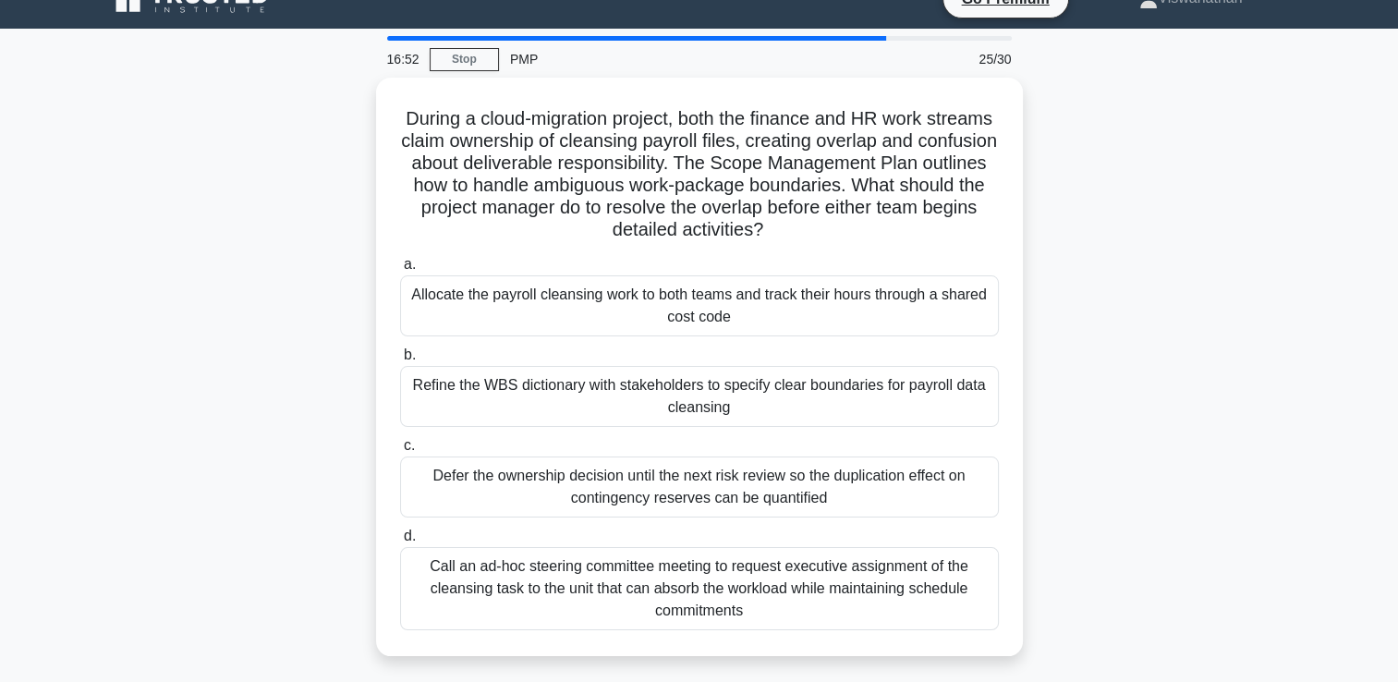
scroll to position [0, 0]
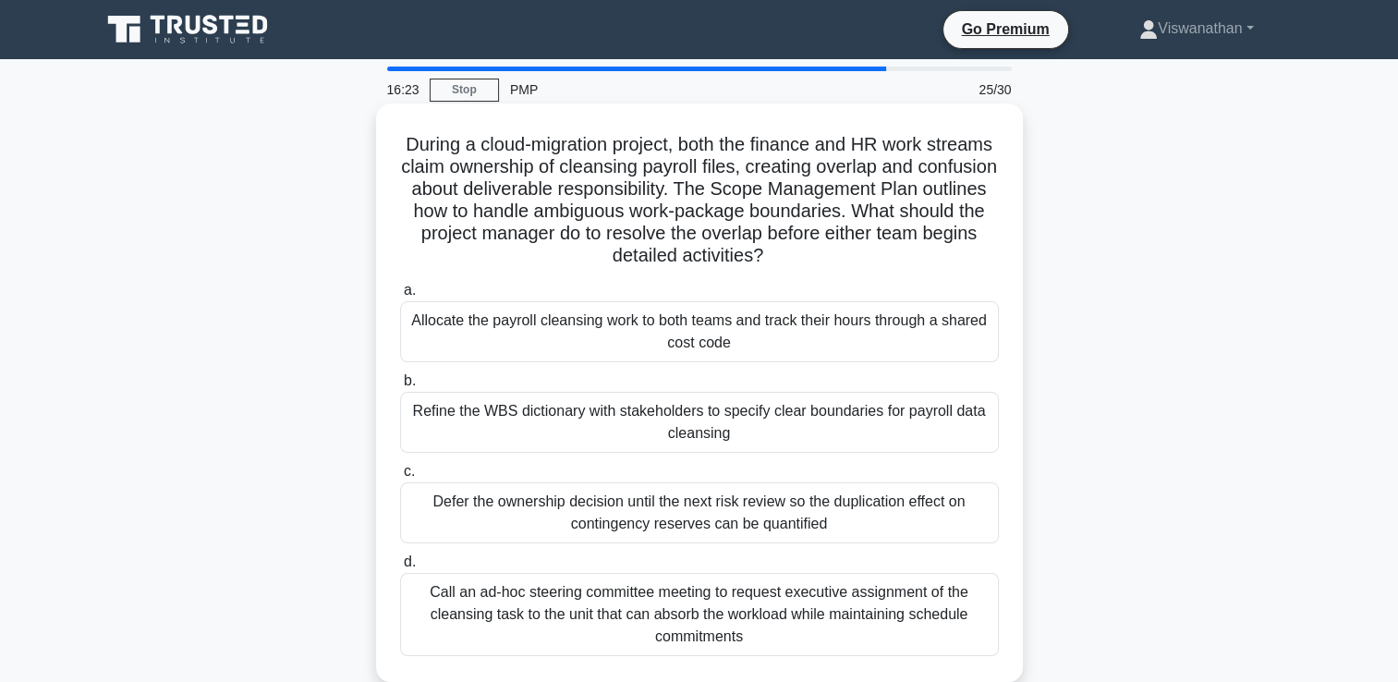
click at [781, 407] on div "Refine the WBS dictionary with stakeholders to specify clear boundaries for pay…" at bounding box center [699, 422] width 599 height 61
click at [400, 387] on input "b. Refine the WBS dictionary with stakeholders to specify clear boundaries for …" at bounding box center [400, 381] width 0 height 12
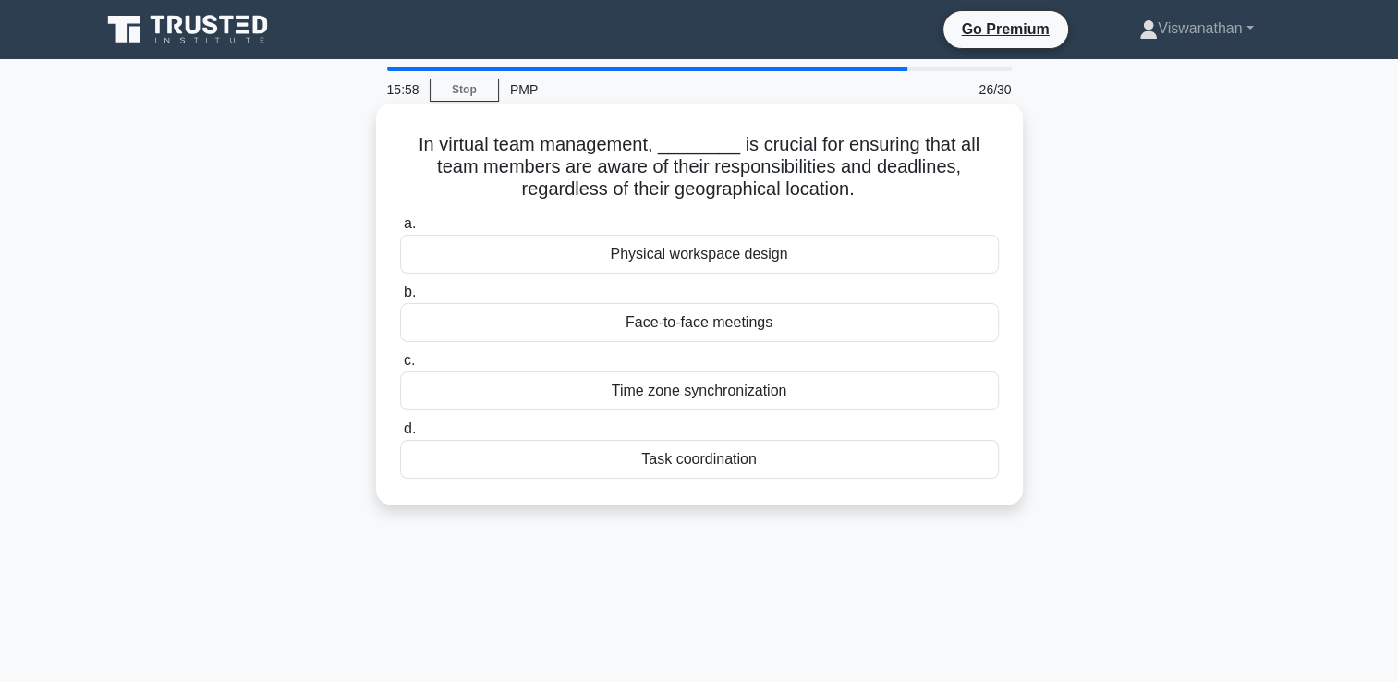
click at [775, 384] on div "Time zone synchronization" at bounding box center [699, 391] width 599 height 39
click at [400, 367] on input "c. Time zone synchronization" at bounding box center [400, 361] width 0 height 12
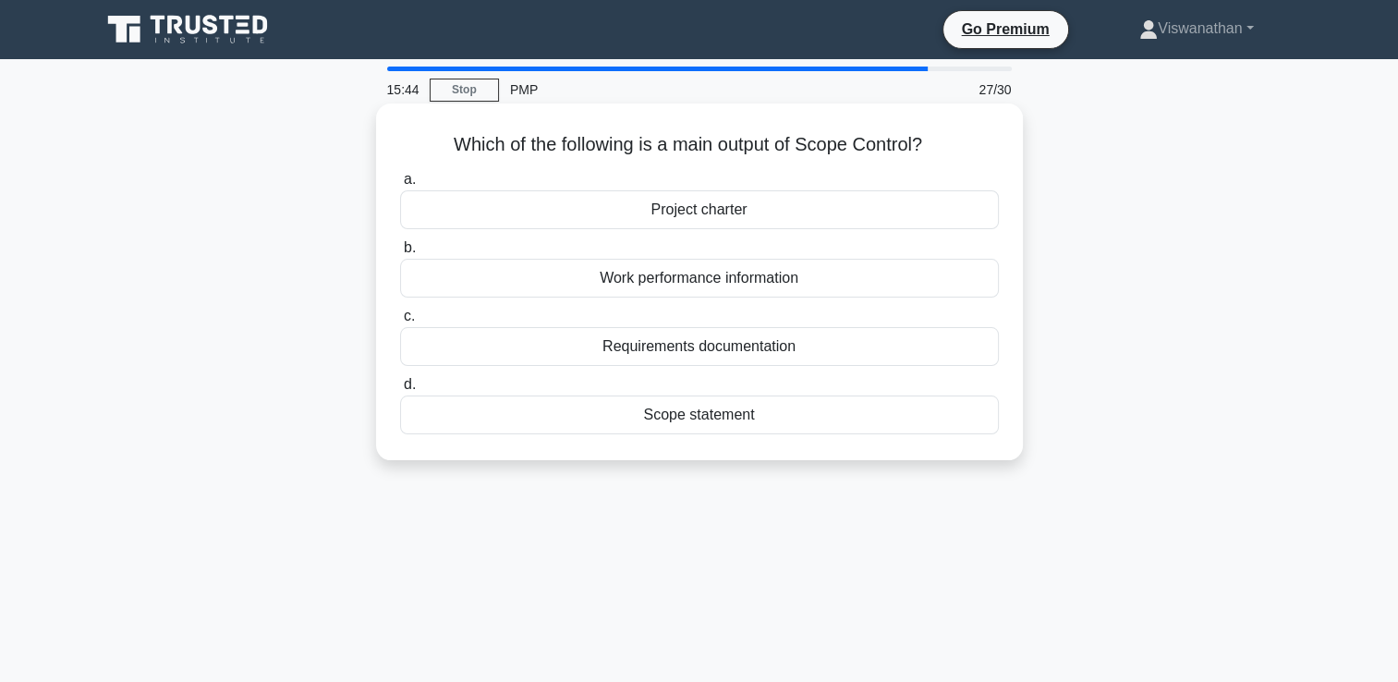
click at [757, 414] on div "Scope statement" at bounding box center [699, 415] width 599 height 39
click at [400, 391] on input "d. Scope statement" at bounding box center [400, 385] width 0 height 12
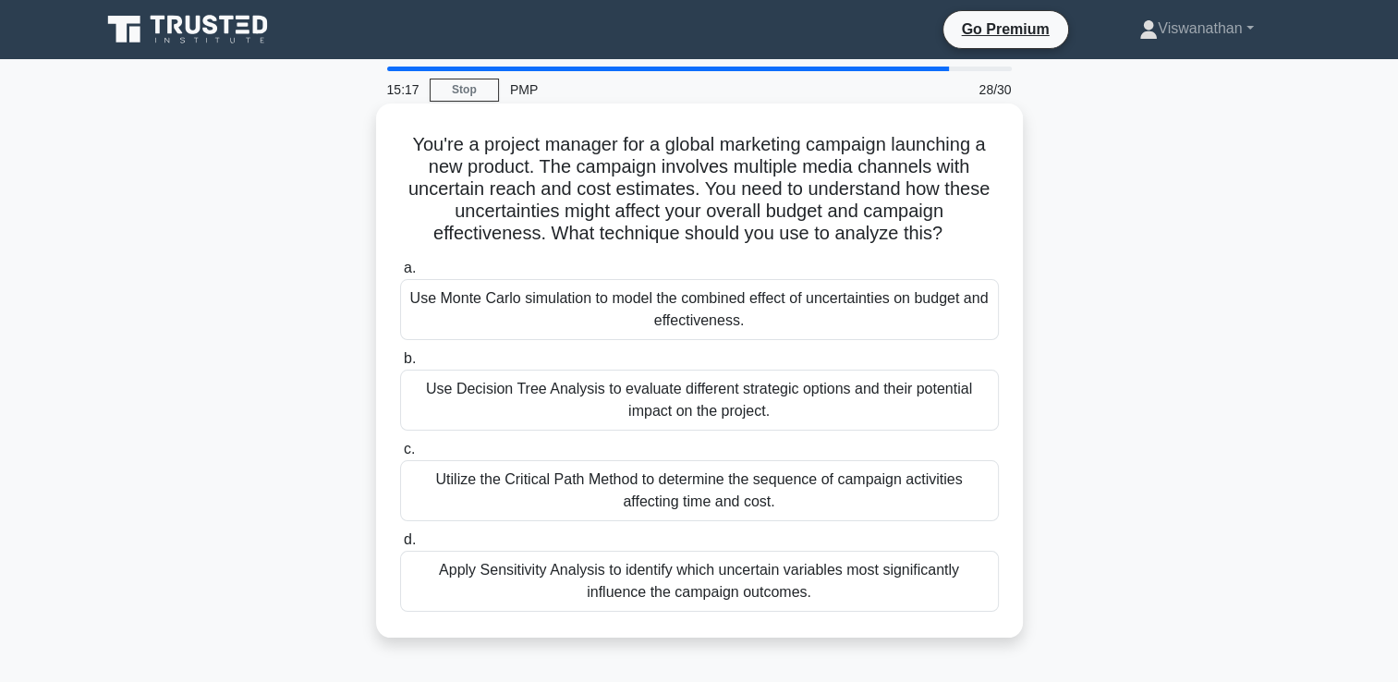
click at [758, 322] on div "Use Monte Carlo simulation to model the combined effect of uncertainties on bud…" at bounding box center [699, 309] width 599 height 61
click at [400, 275] on input "a. Use Monte Carlo simulation to model the combined effect of uncertainties on …" at bounding box center [400, 268] width 0 height 12
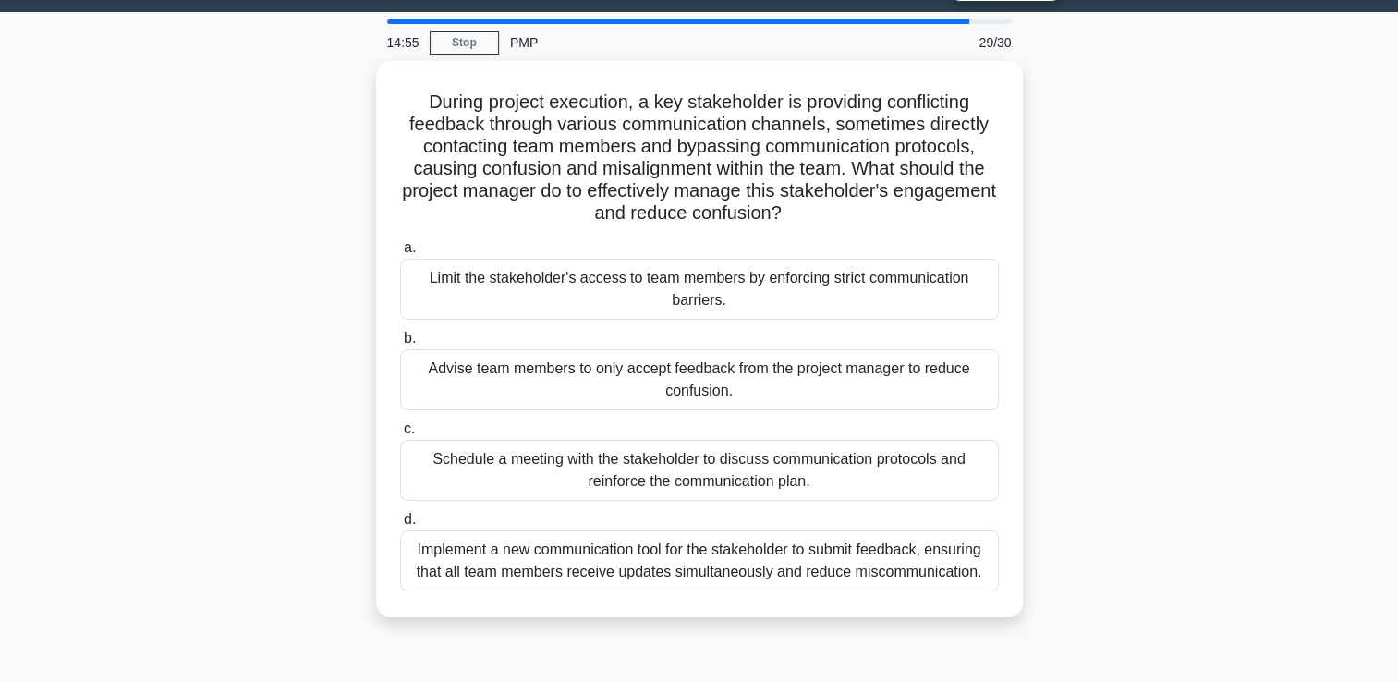
scroll to position [48, 0]
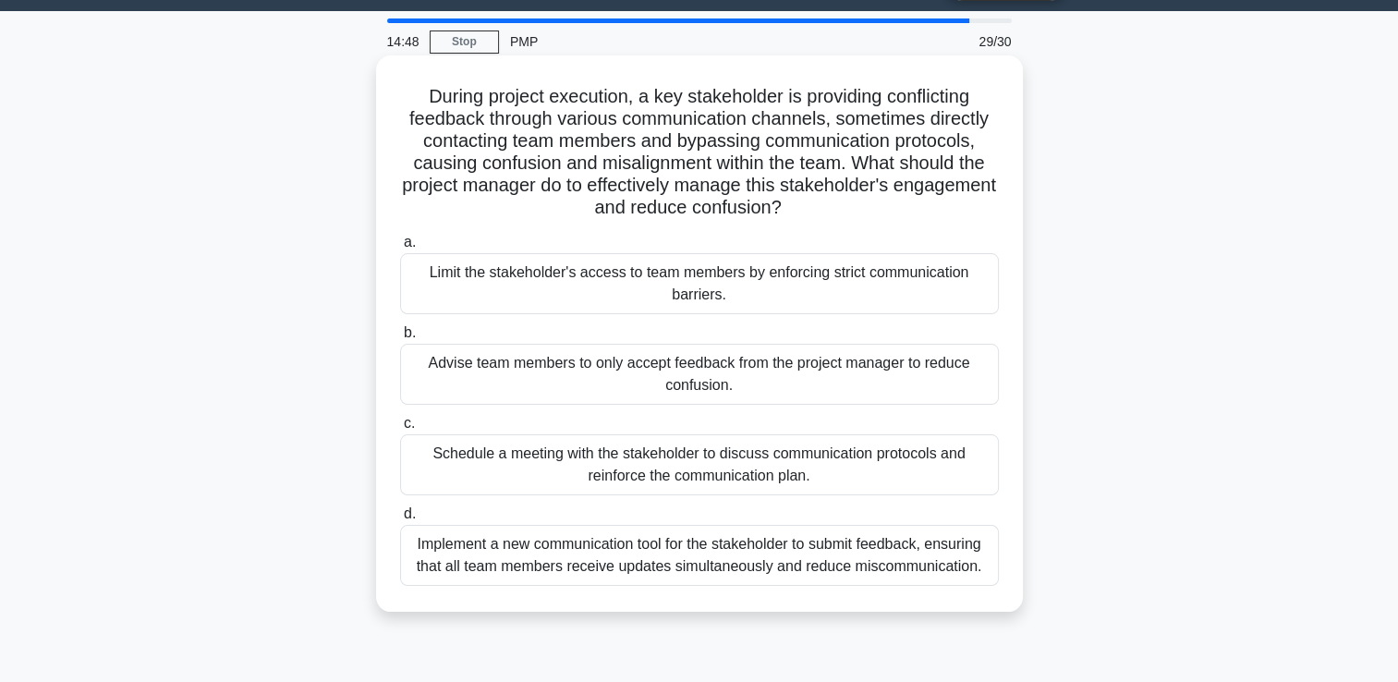
click at [910, 455] on div "Schedule a meeting with the stakeholder to discuss communication protocols and …" at bounding box center [699, 464] width 599 height 61
click at [400, 430] on input "c. Schedule a meeting with the stakeholder to discuss communication protocols a…" at bounding box center [400, 424] width 0 height 12
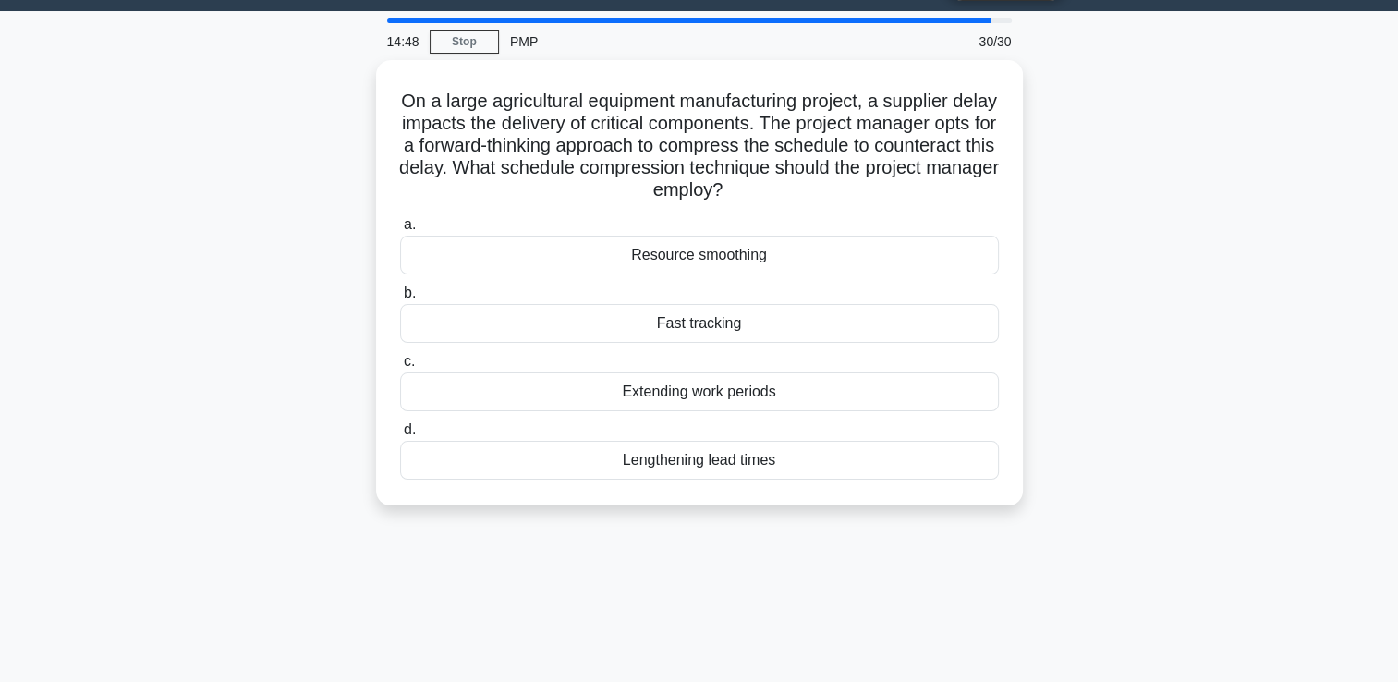
scroll to position [0, 0]
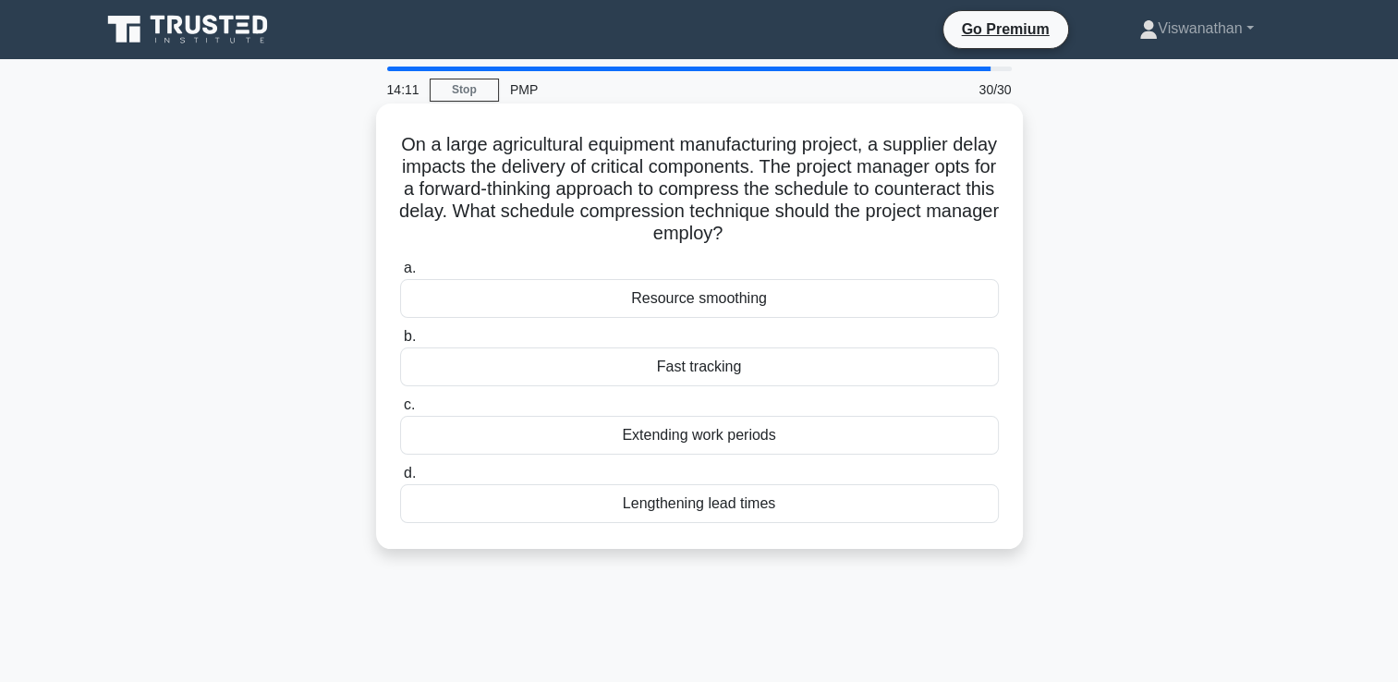
click at [775, 372] on div "Fast tracking" at bounding box center [699, 367] width 599 height 39
click at [400, 343] on input "b. Fast tracking" at bounding box center [400, 337] width 0 height 12
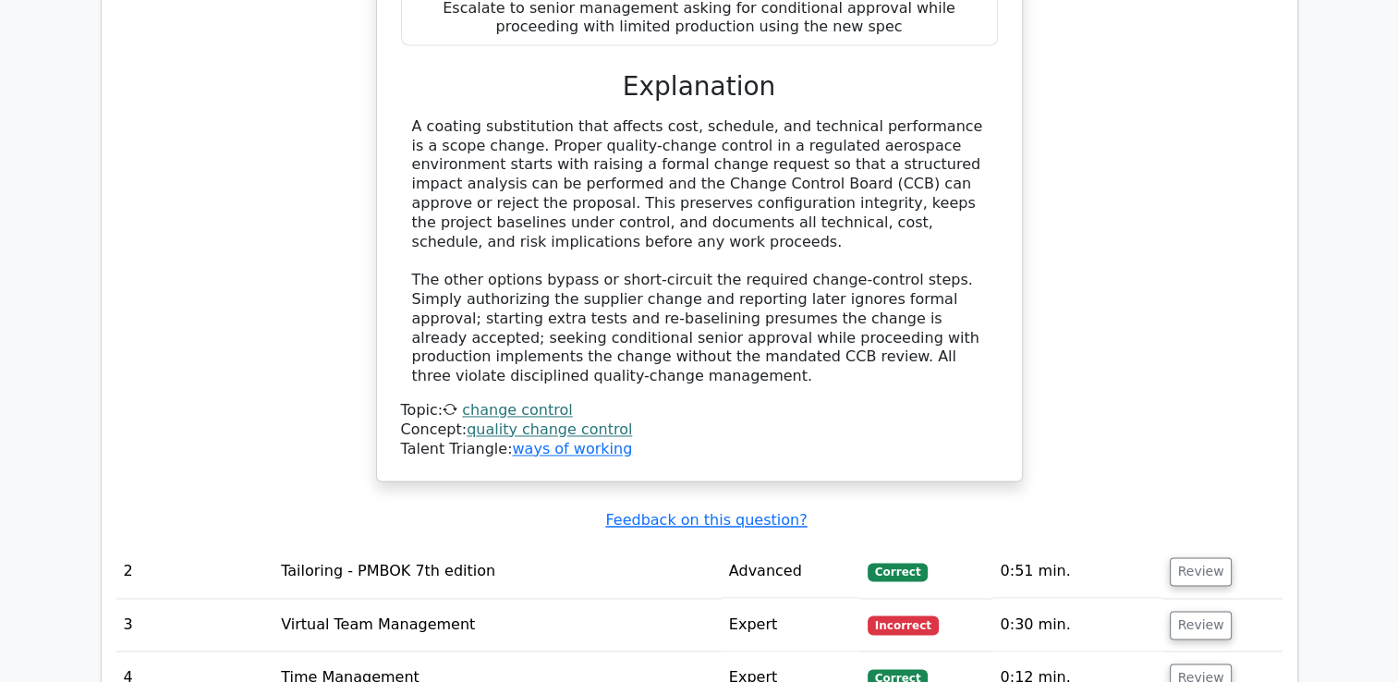
scroll to position [2701, 0]
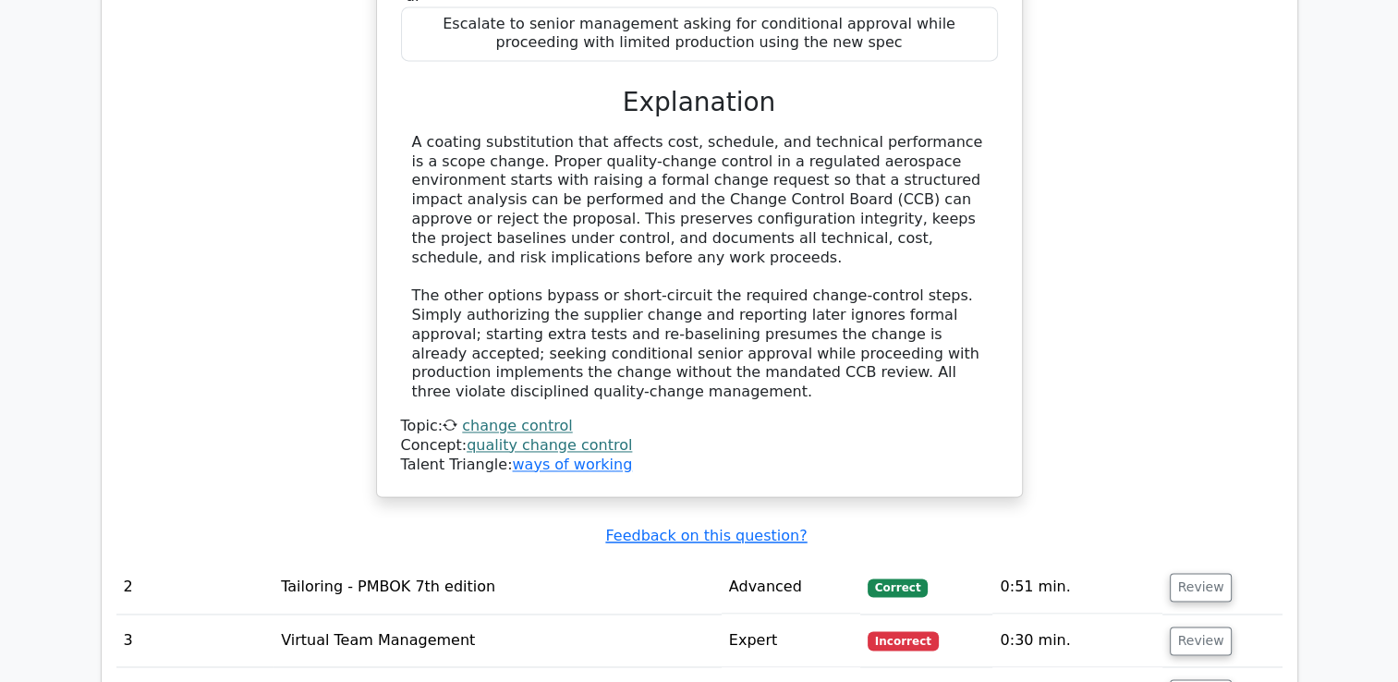
click at [409, 561] on td "Tailoring - PMBOK 7th edition" at bounding box center [498, 587] width 448 height 53
click at [1194, 573] on button "Review" at bounding box center [1201, 587] width 63 height 29
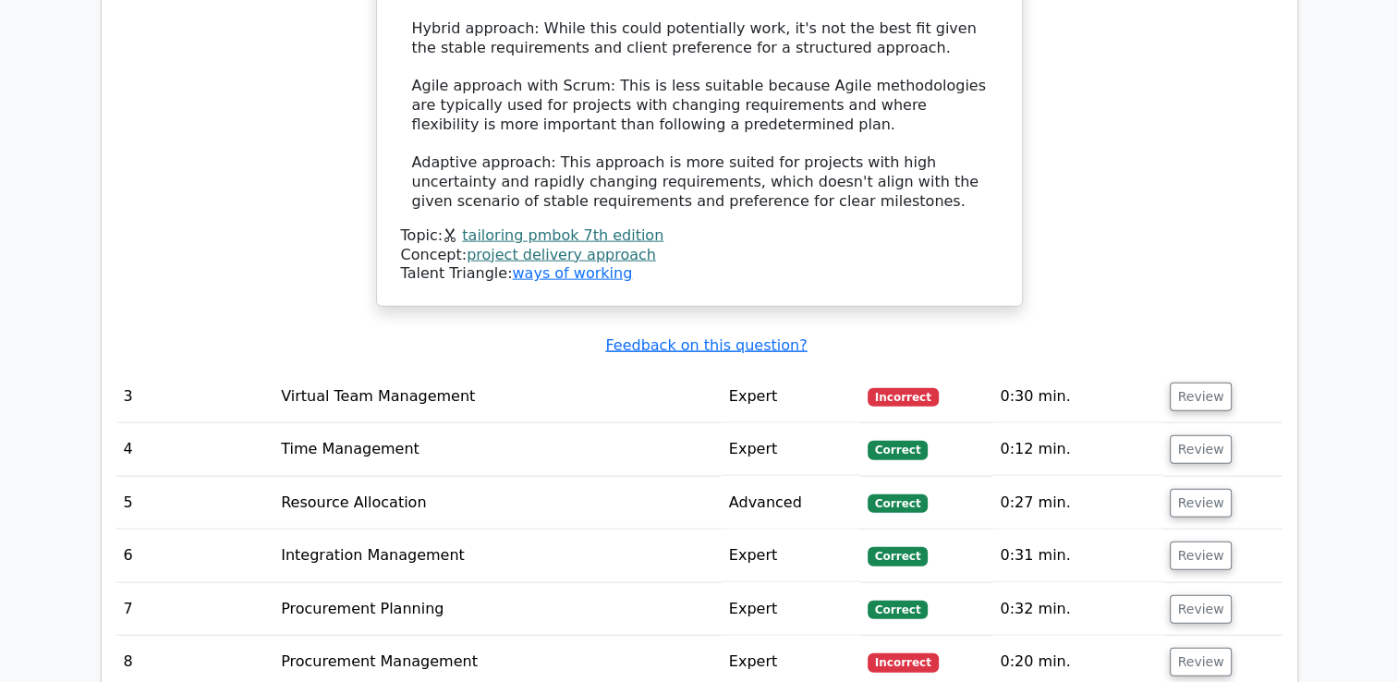
scroll to position [4119, 0]
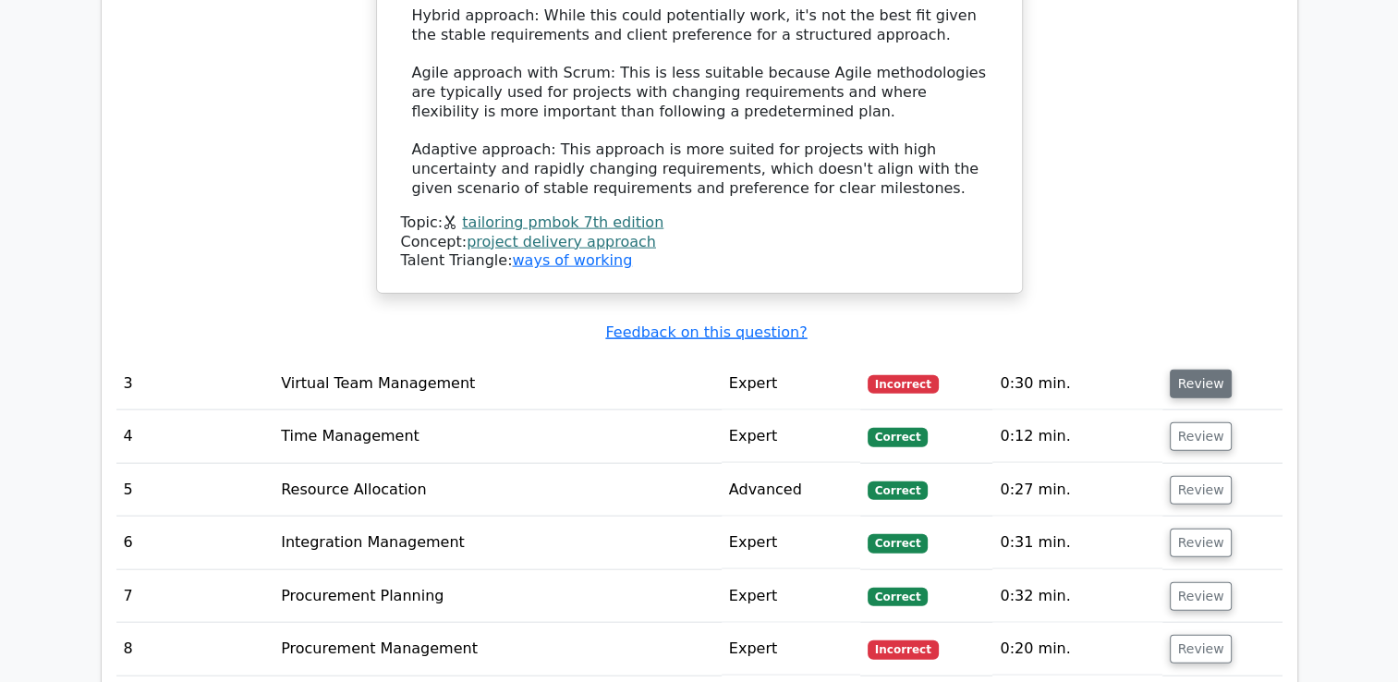
click at [1204, 370] on button "Review" at bounding box center [1201, 384] width 63 height 29
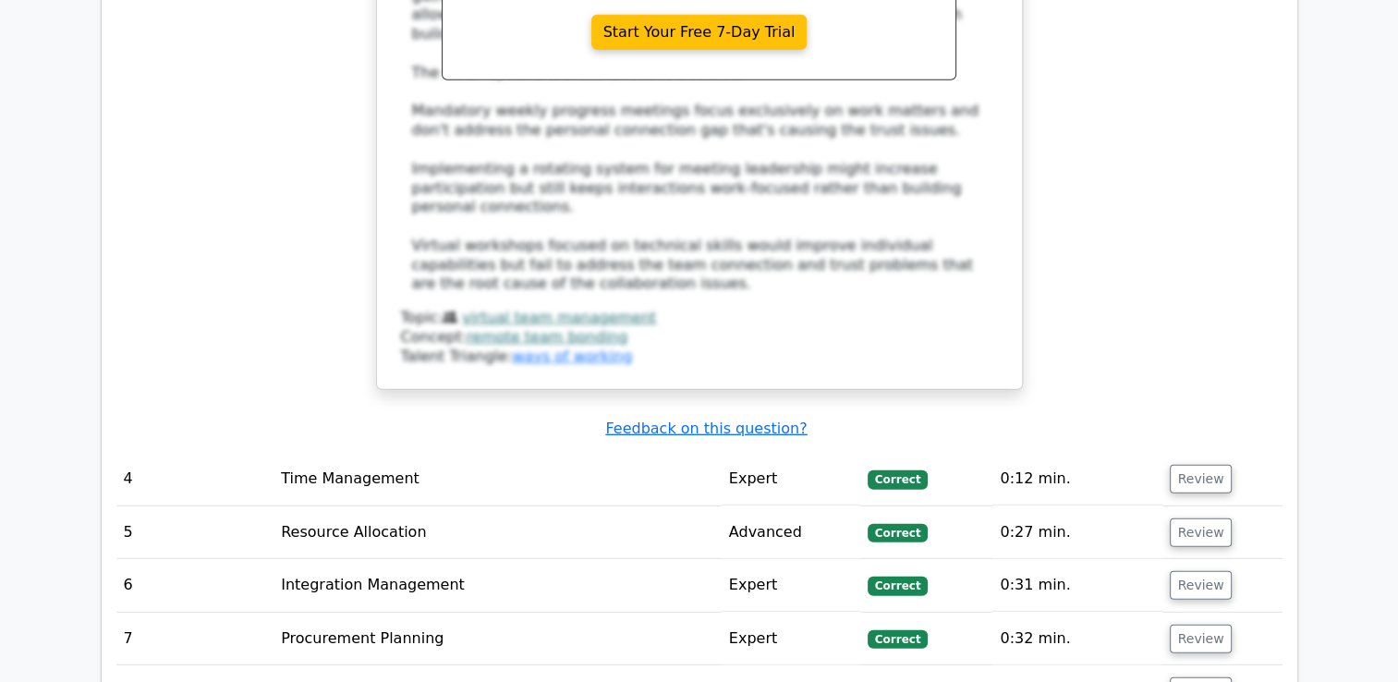
scroll to position [5195, 0]
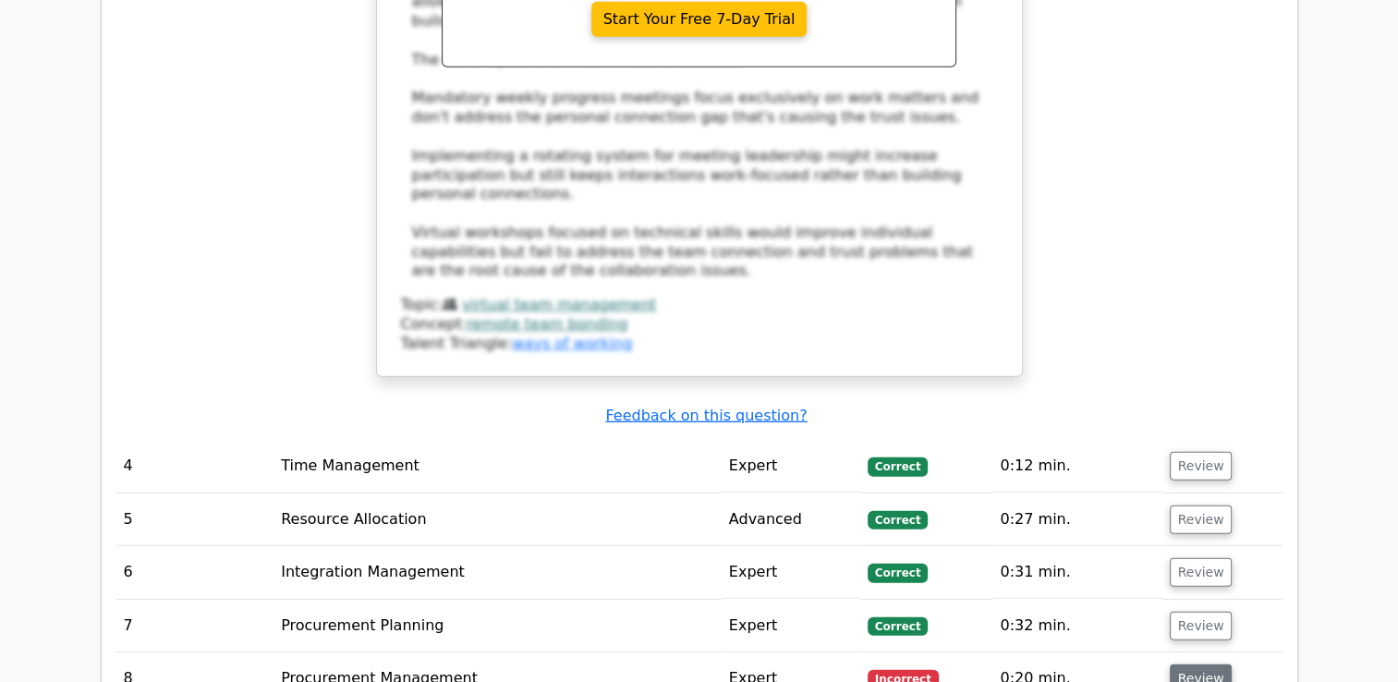
click at [1204, 665] on button "Review" at bounding box center [1201, 679] width 63 height 29
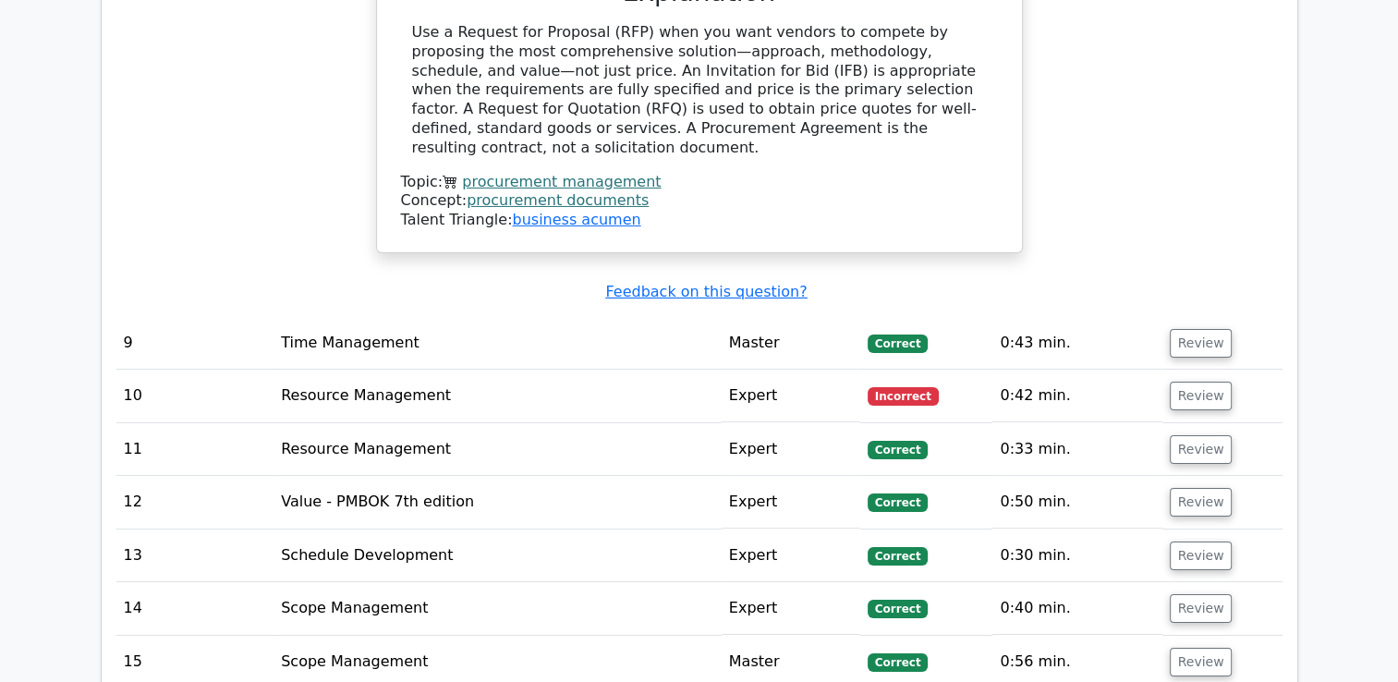
scroll to position [6317, 0]
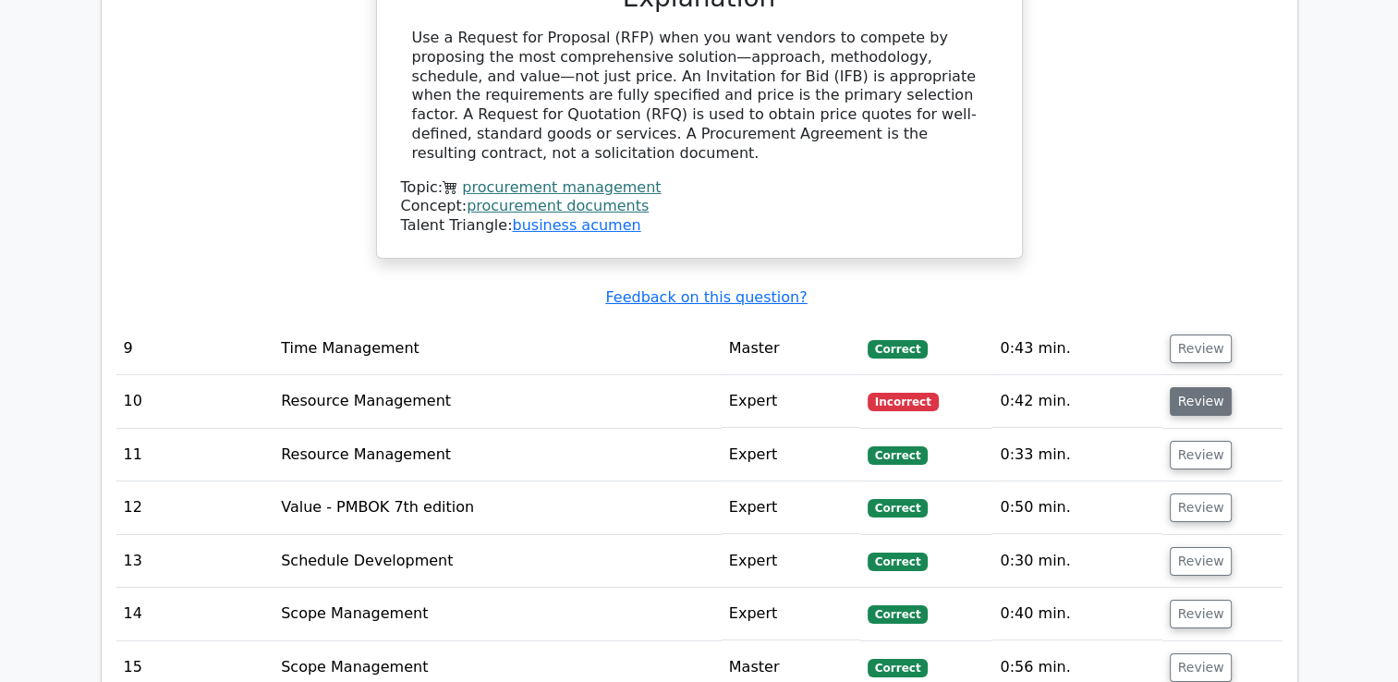
click at [1205, 387] on button "Review" at bounding box center [1201, 401] width 63 height 29
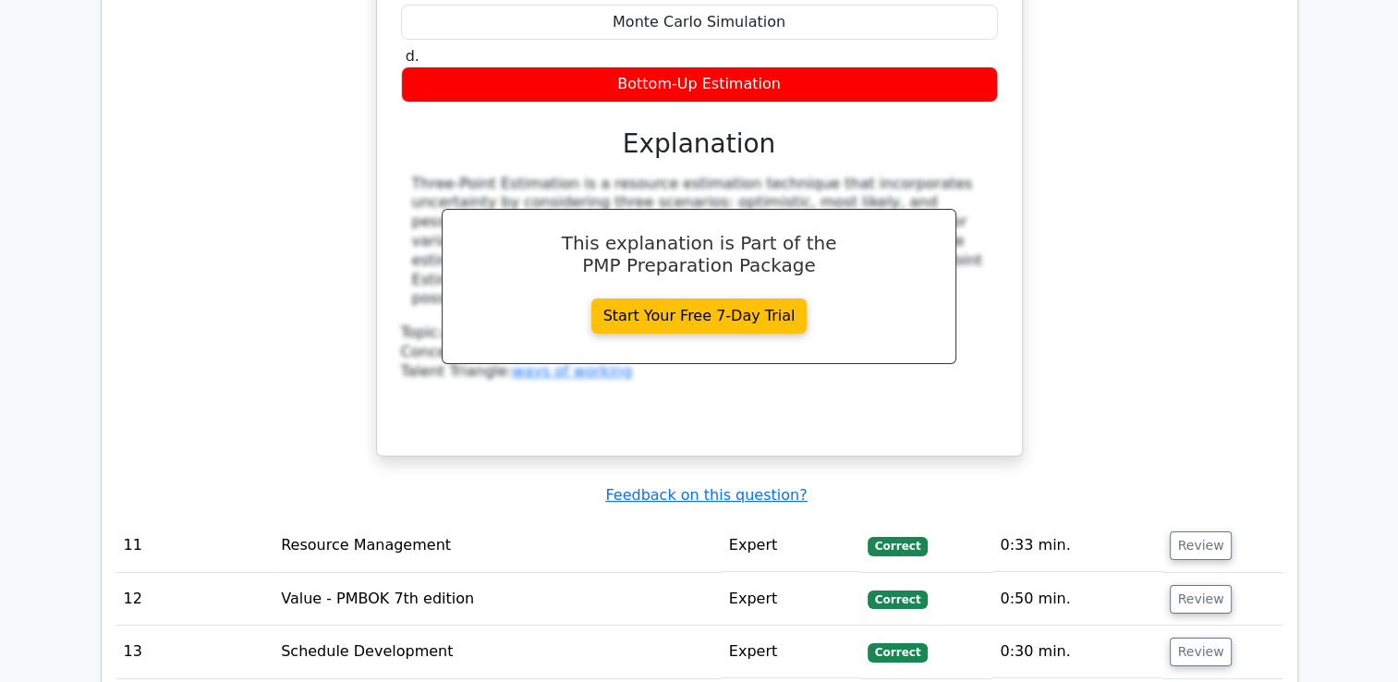
scroll to position [7305, 0]
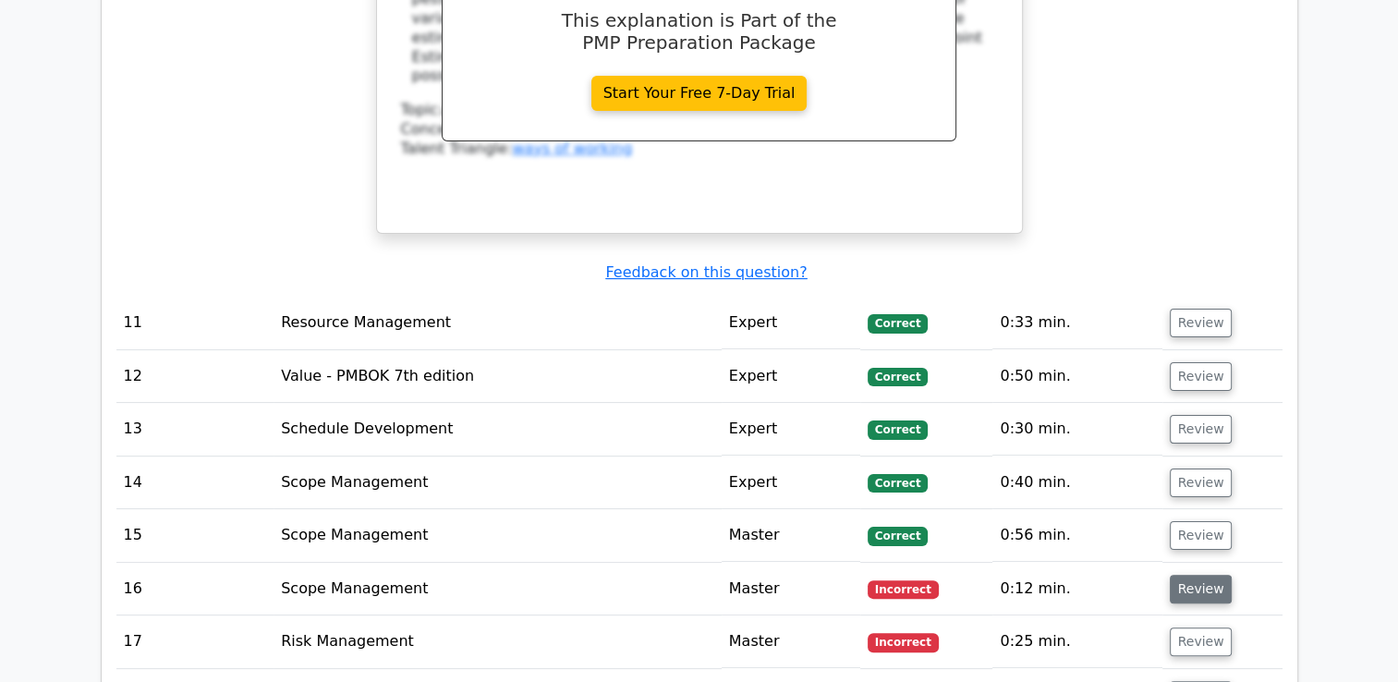
click at [1192, 575] on button "Review" at bounding box center [1201, 589] width 63 height 29
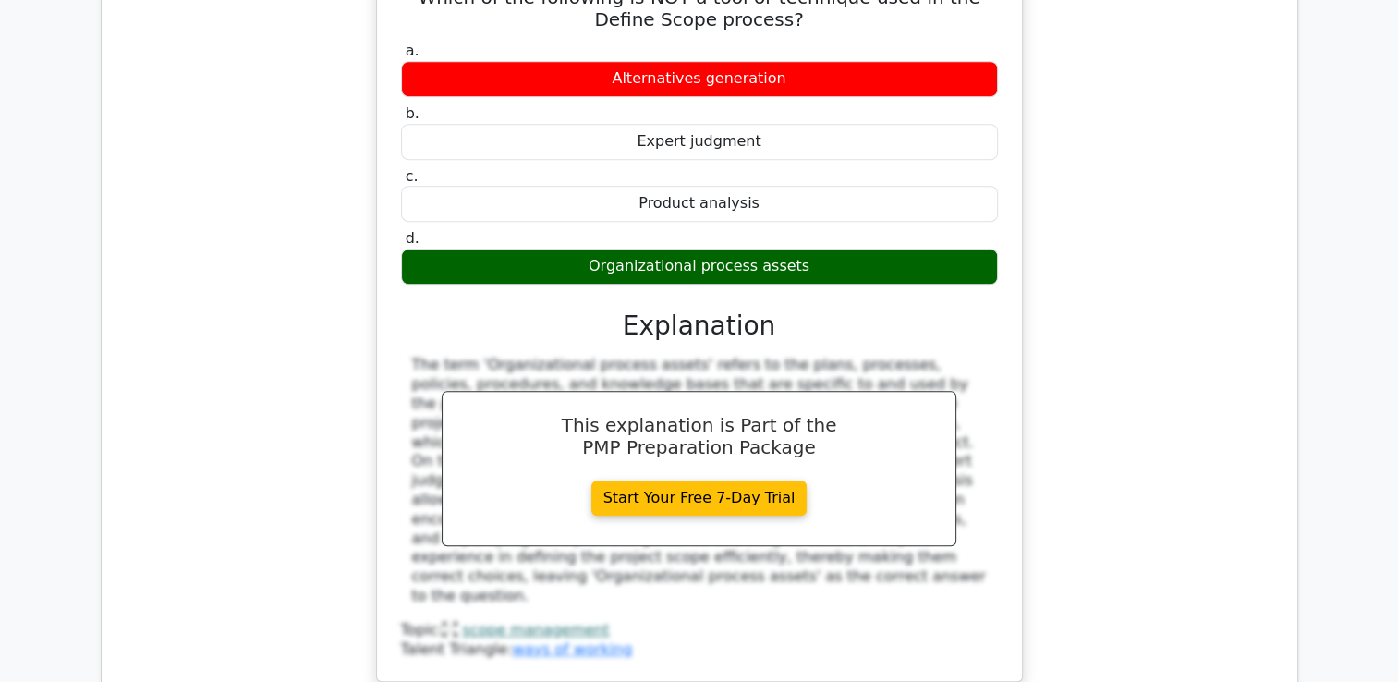
scroll to position [7982, 0]
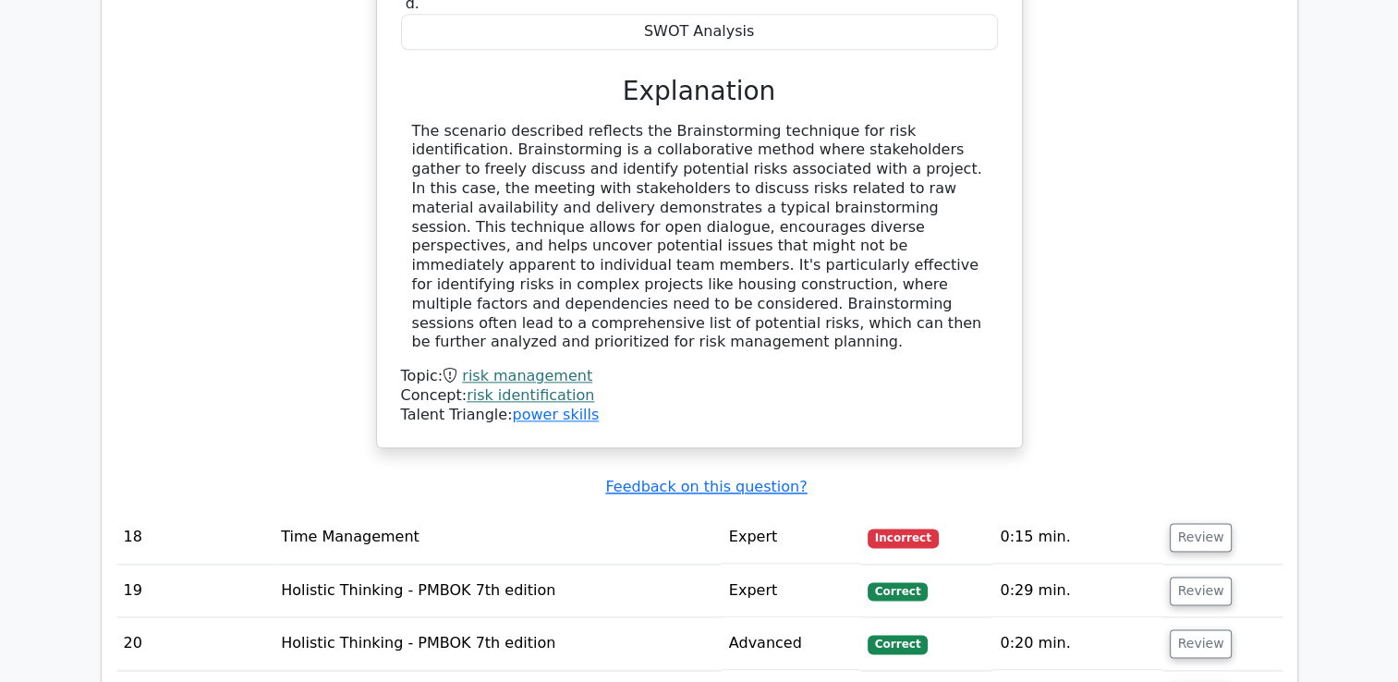
scroll to position [9118, 0]
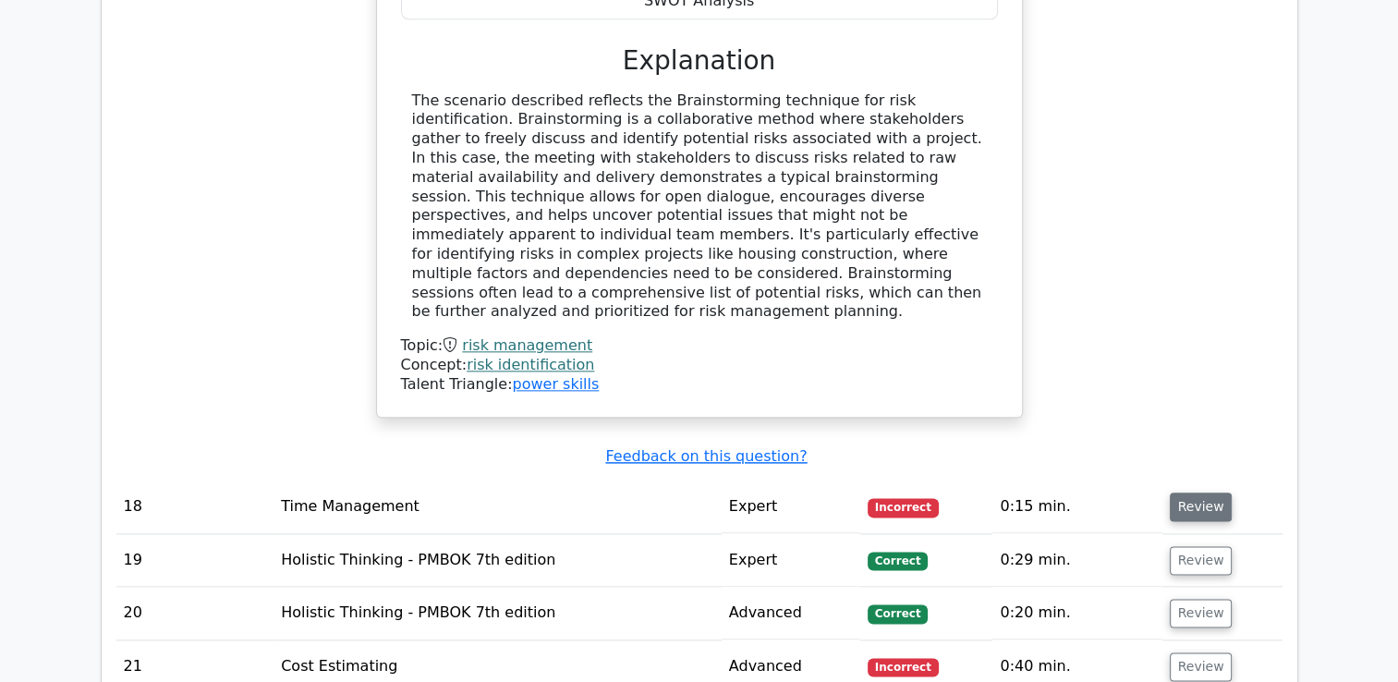
click at [1208, 493] on button "Review" at bounding box center [1201, 507] width 63 height 29
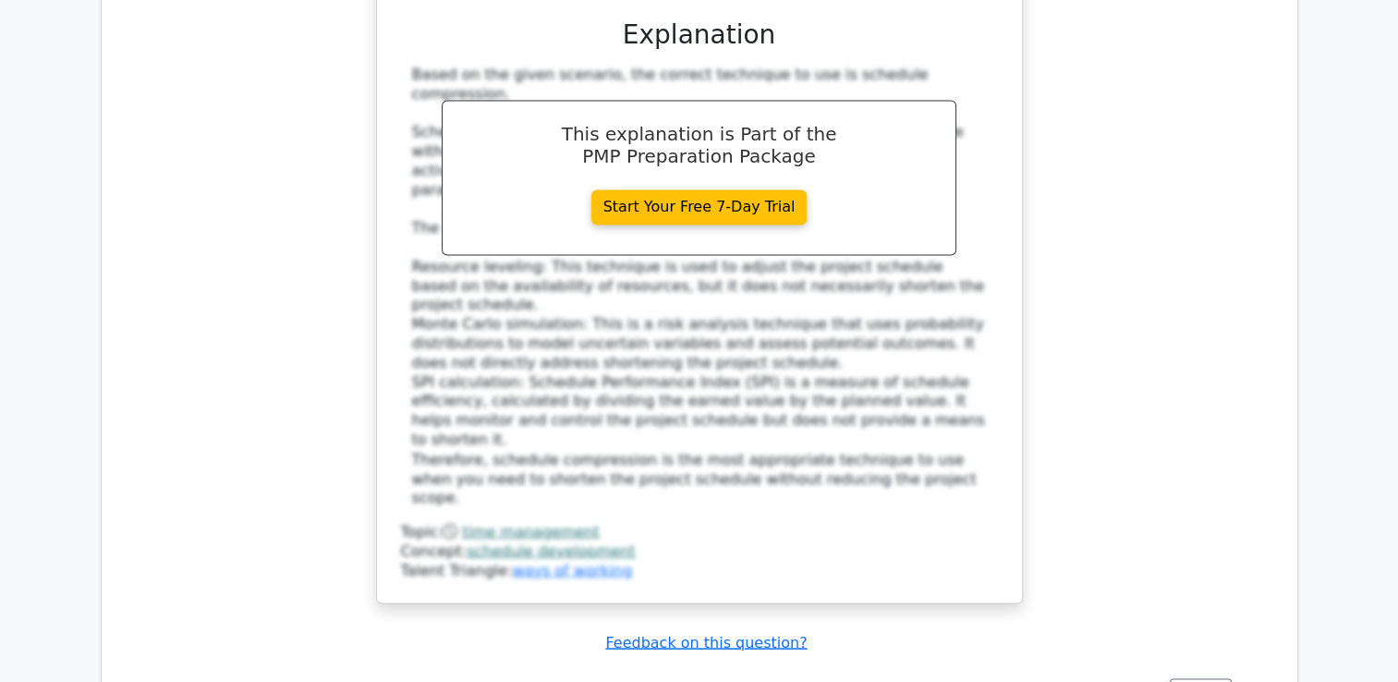
scroll to position [10063, 0]
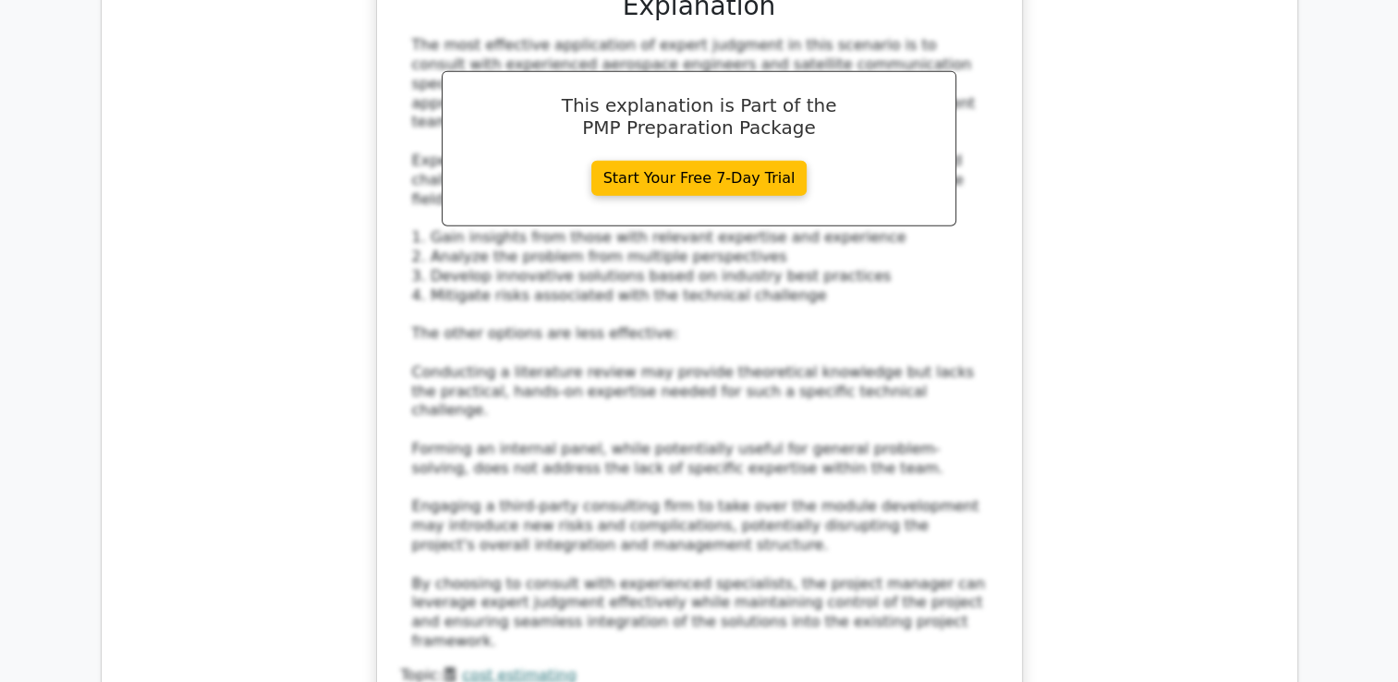
scroll to position [11658, 0]
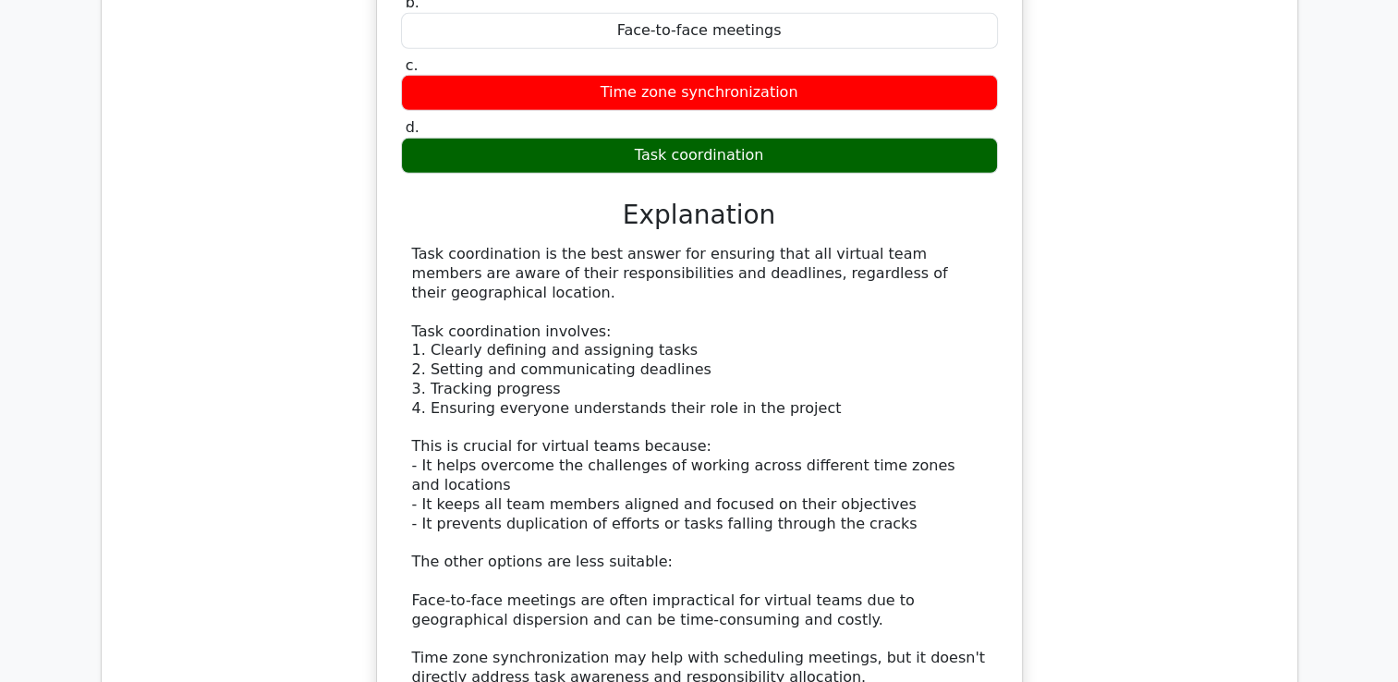
scroll to position [12771, 0]
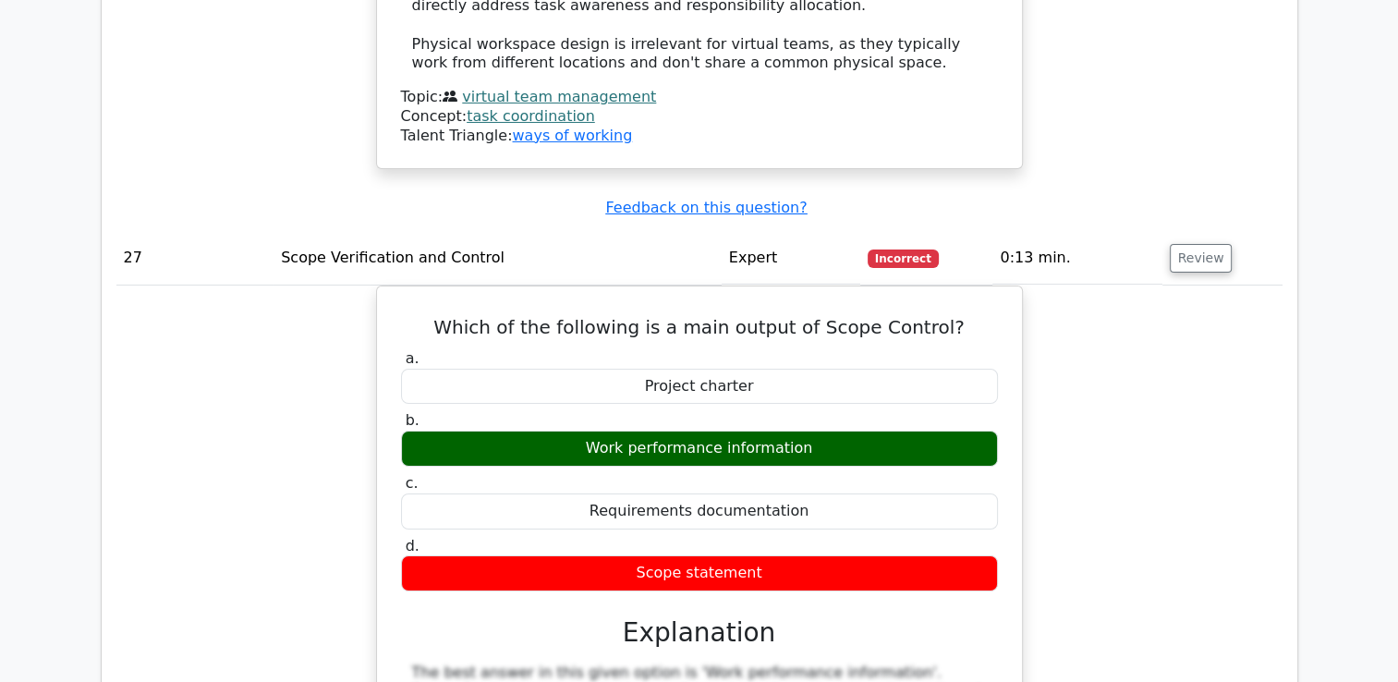
scroll to position [13513, 0]
